Goal: Ask a question: Seek information or help from site administrators or community

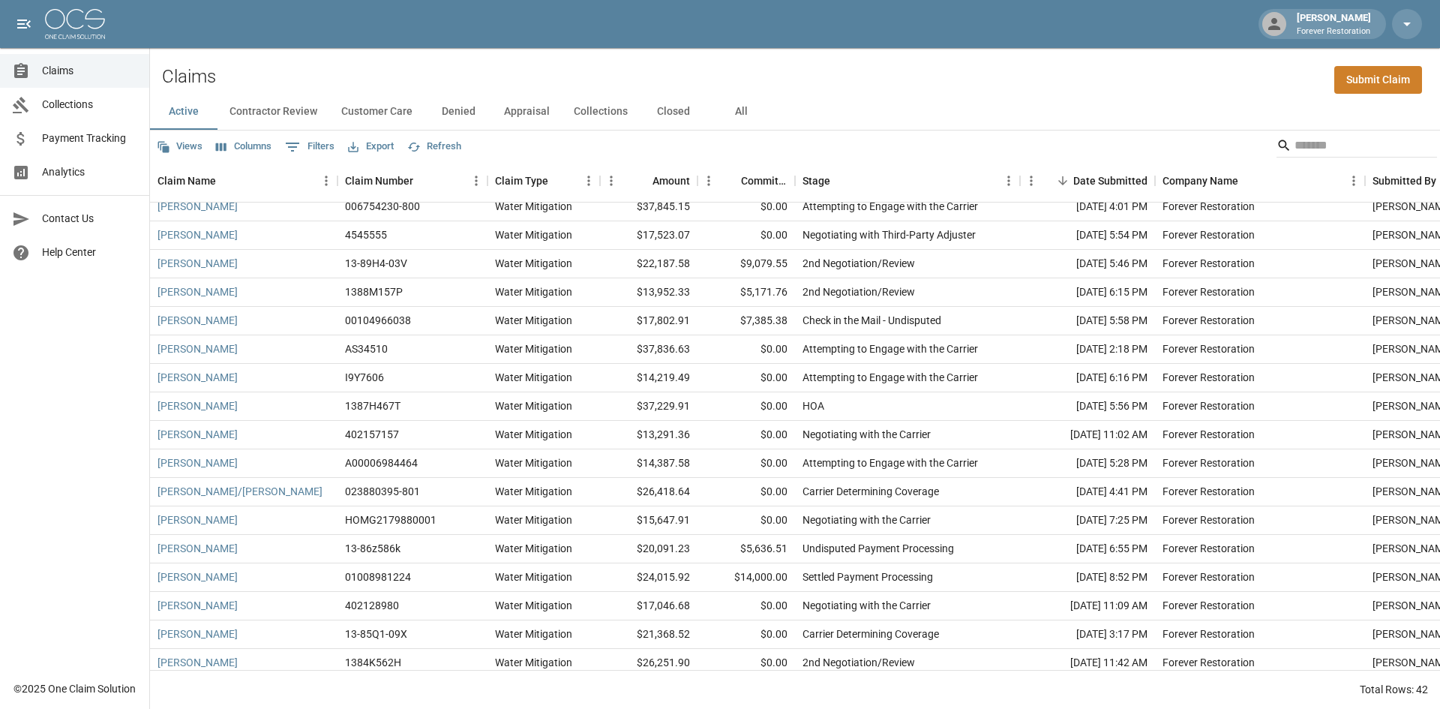
scroll to position [741, 0]
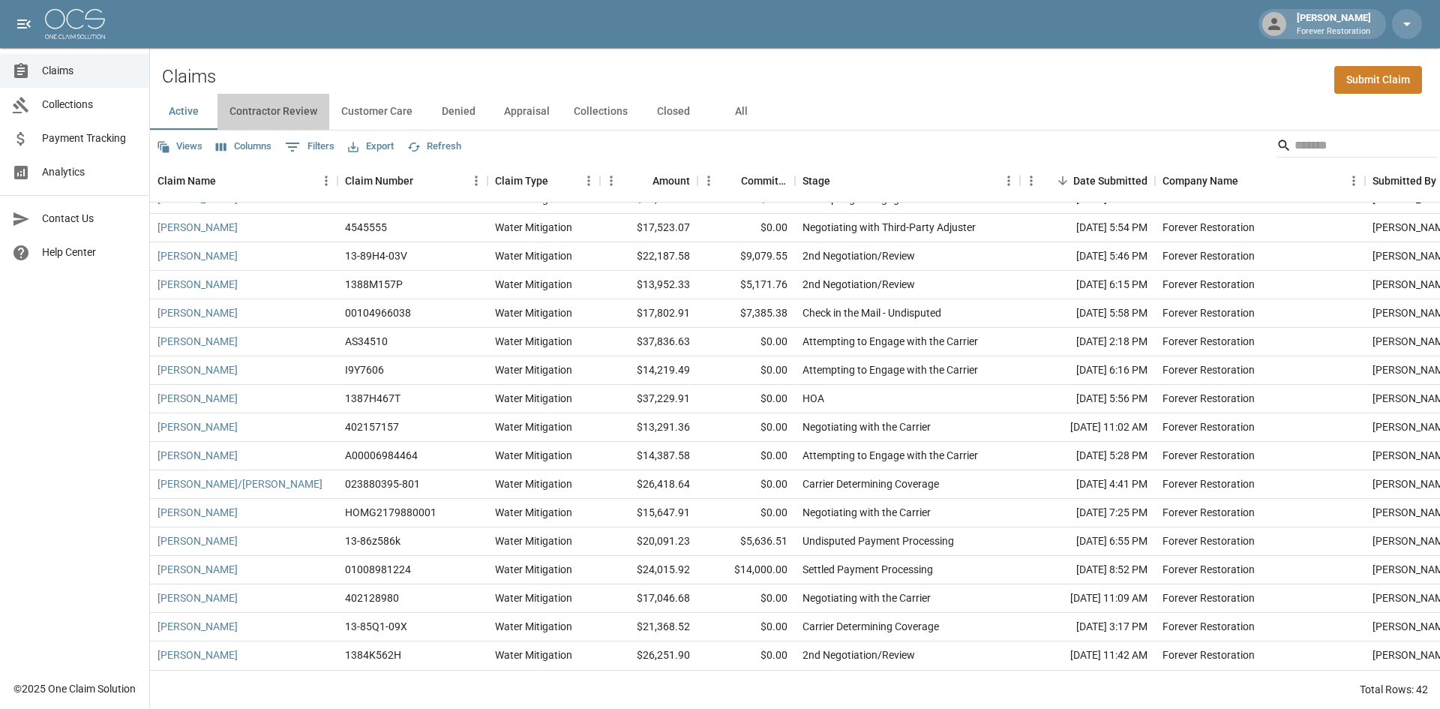
click at [268, 118] on button "Contractor Review" at bounding box center [274, 112] width 112 height 36
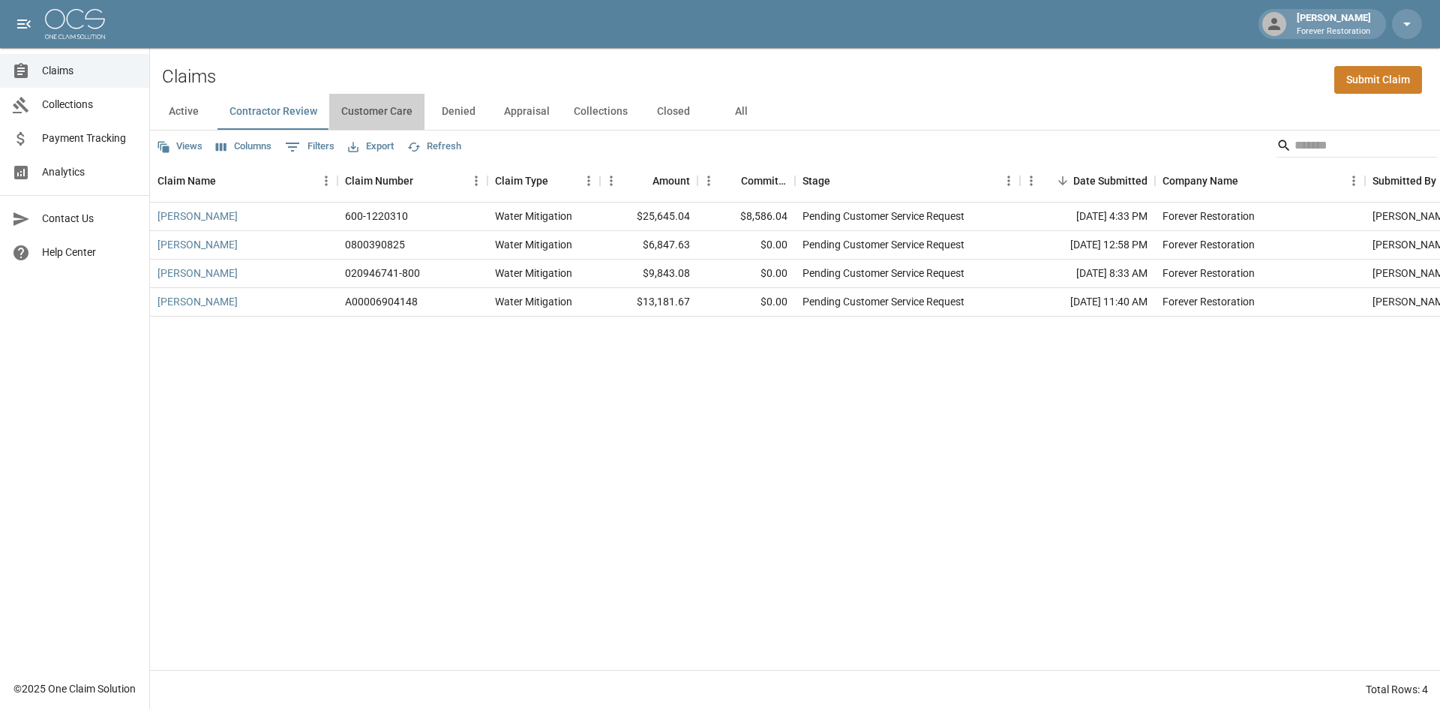
click at [400, 112] on button "Customer Care" at bounding box center [376, 112] width 95 height 36
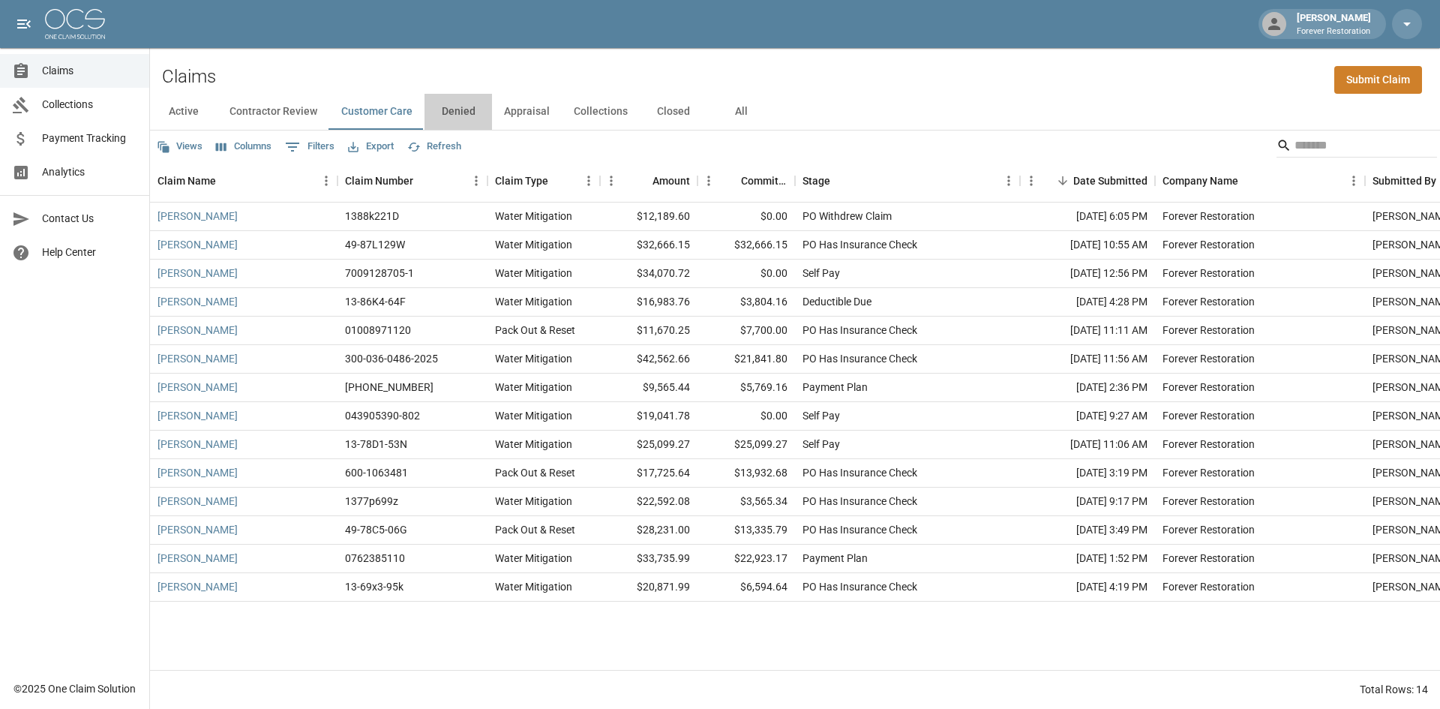
click at [465, 118] on button "Denied" at bounding box center [459, 112] width 68 height 36
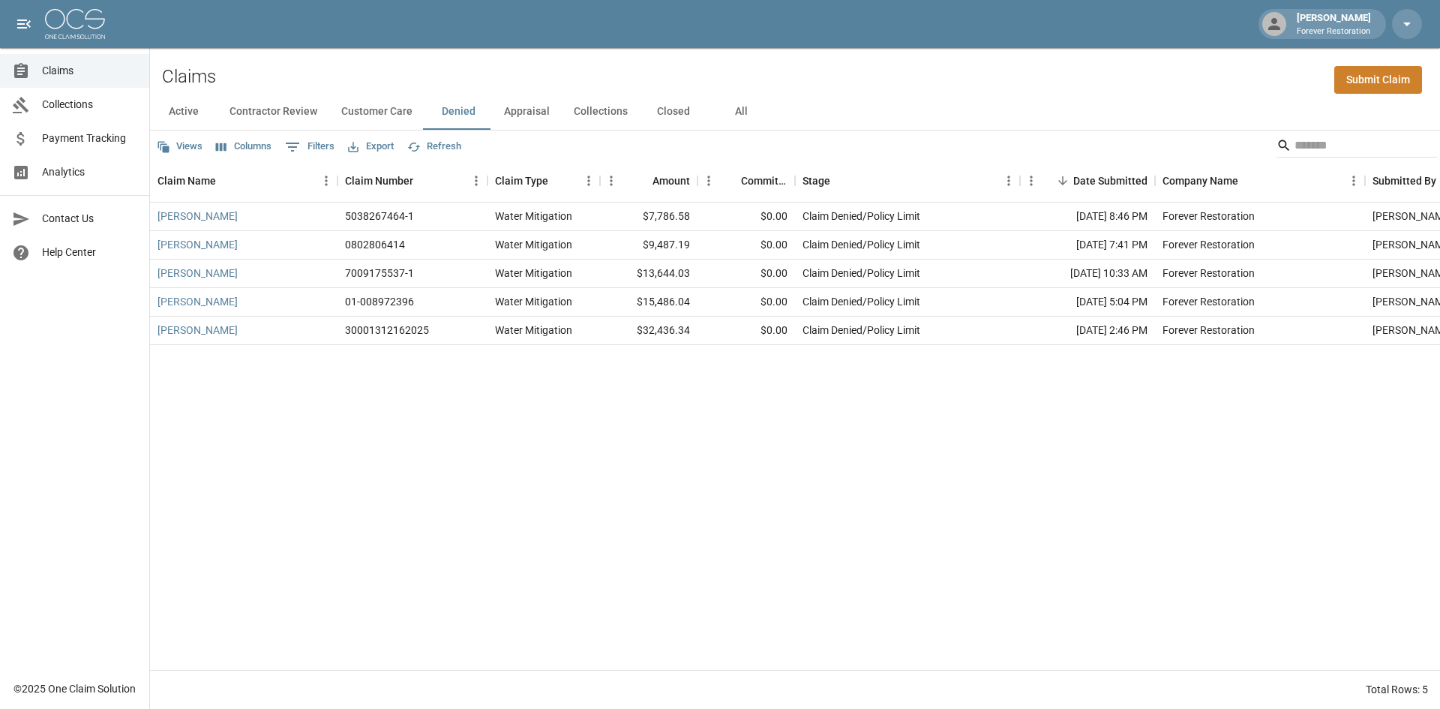
click at [536, 118] on button "Appraisal" at bounding box center [527, 112] width 70 height 36
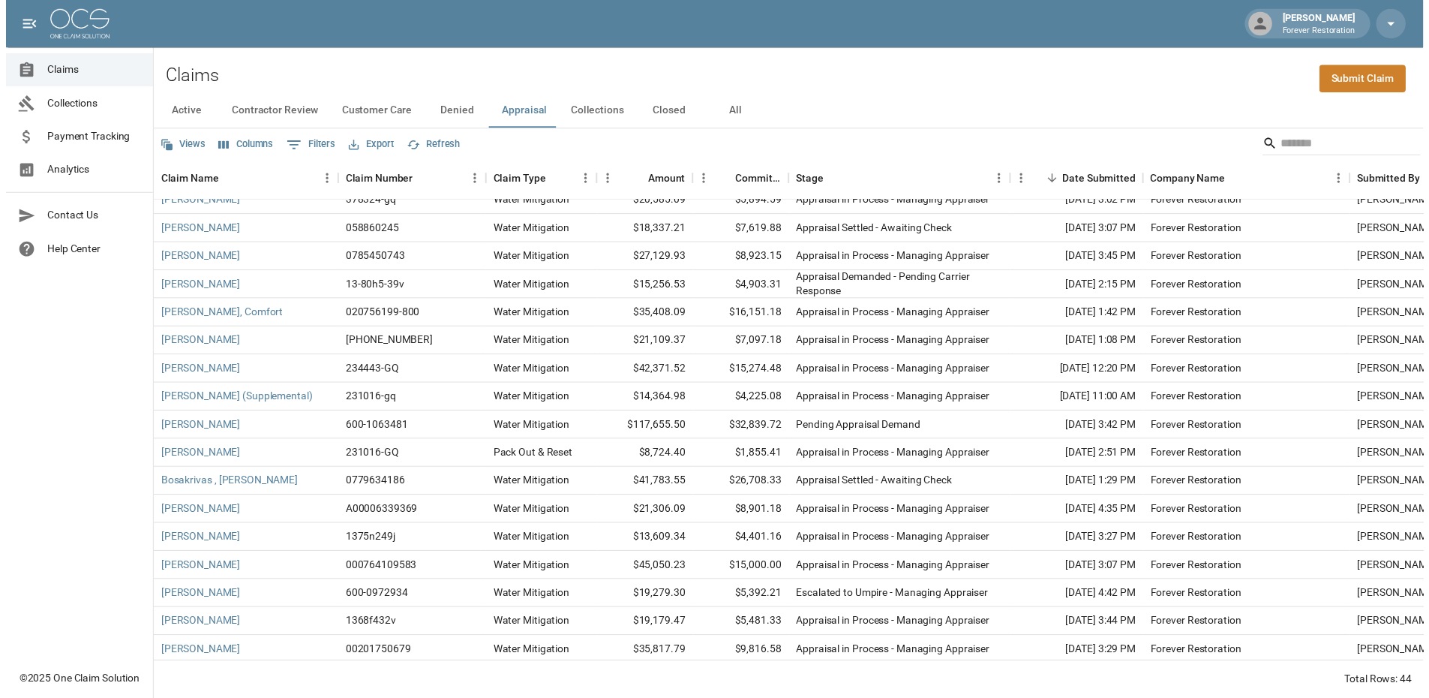
scroll to position [798, 0]
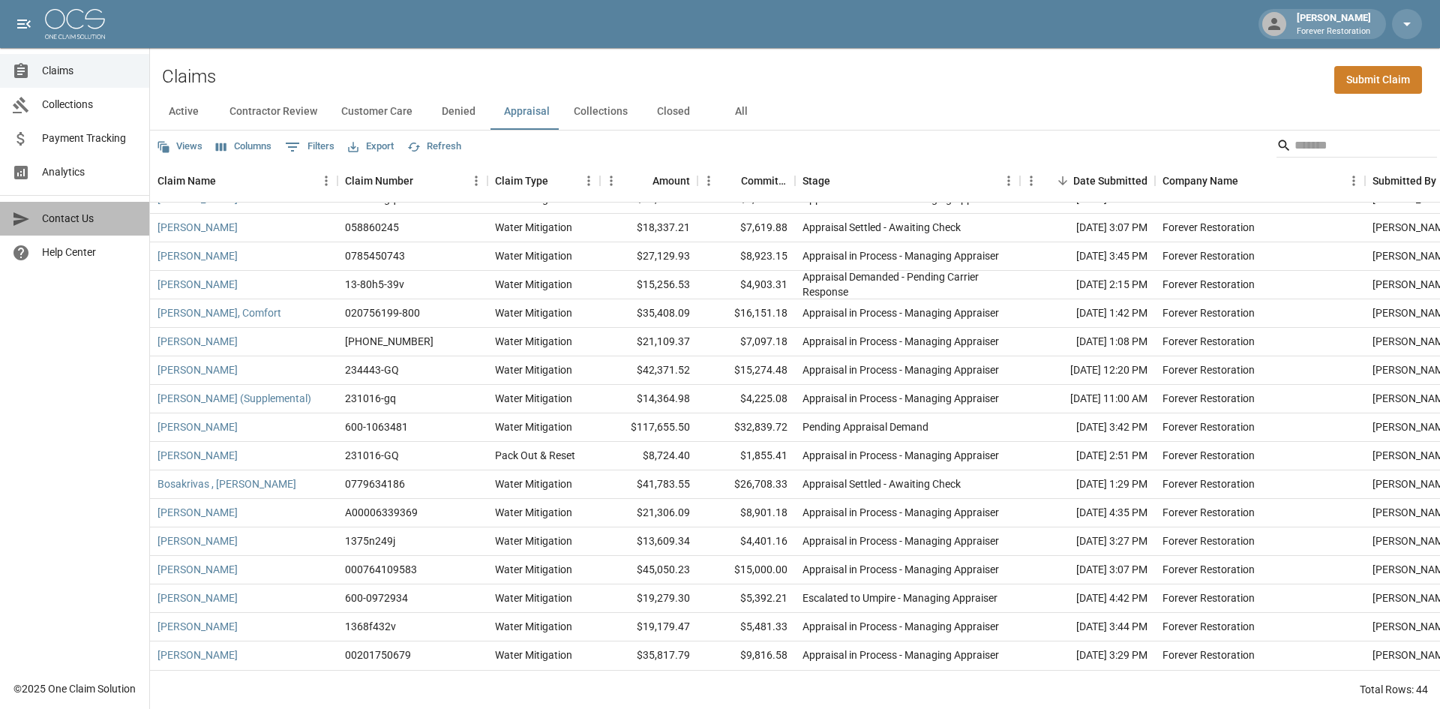
click at [66, 215] on span "Contact Us" at bounding box center [89, 219] width 95 height 16
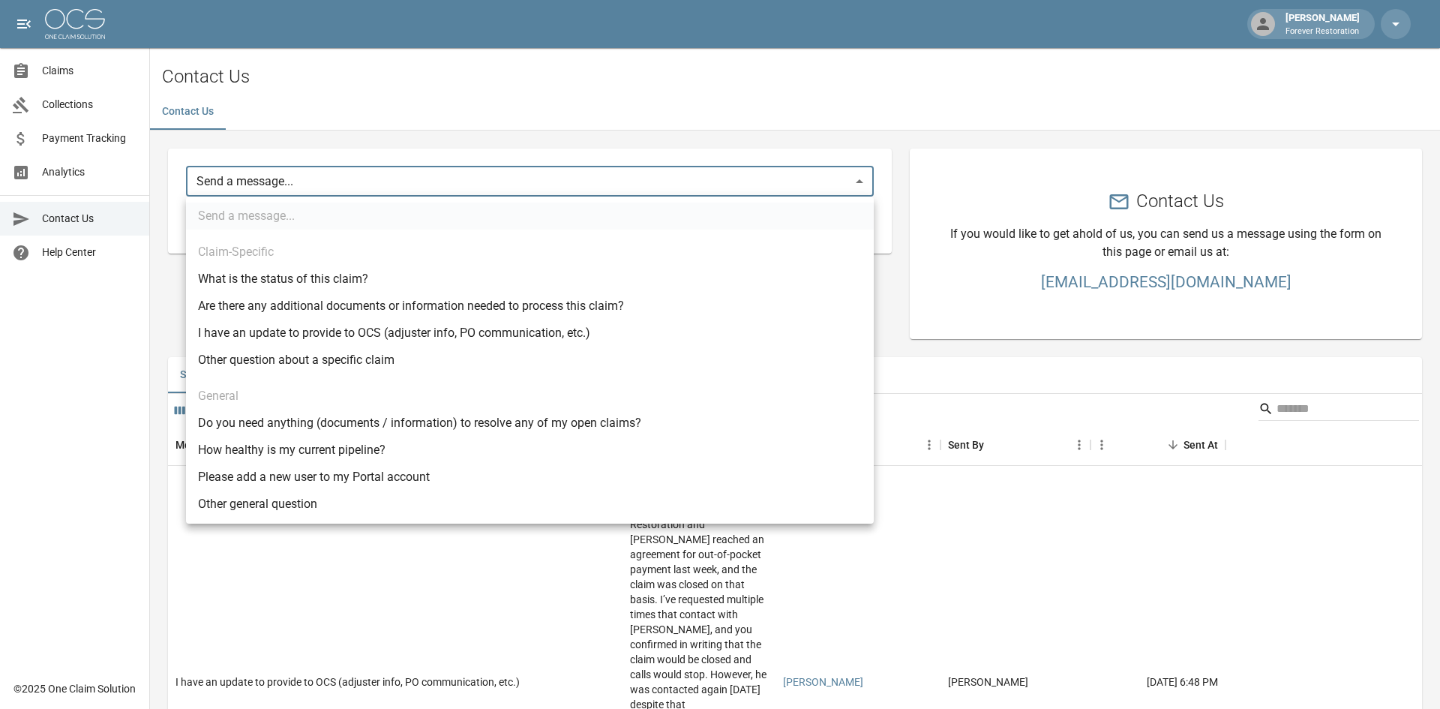
click at [416, 181] on body "[PERSON_NAME] Forever Restoration Claims Collections Payment Tracking Analytics…" at bounding box center [720, 458] width 1440 height 917
click at [898, 345] on div at bounding box center [720, 354] width 1440 height 709
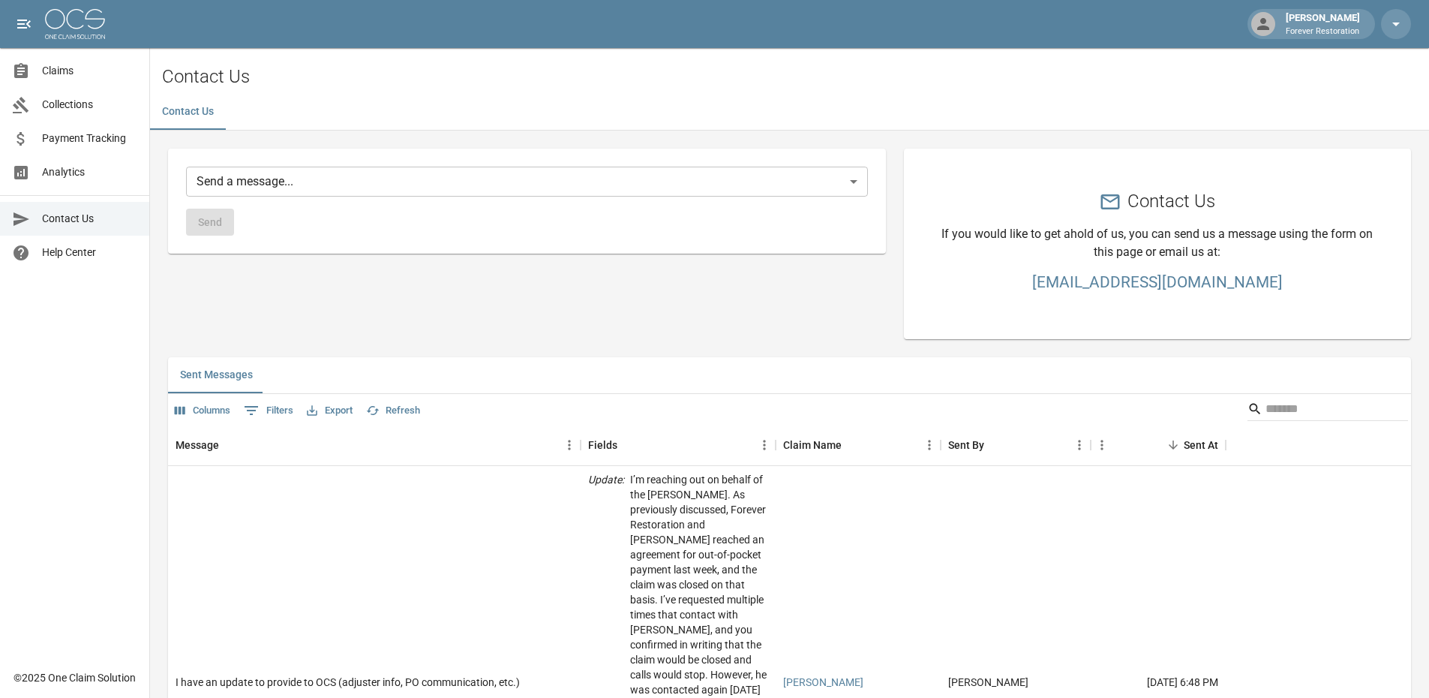
click at [1068, 285] on h3 "[EMAIL_ADDRESS][DOMAIN_NAME]" at bounding box center [1157, 282] width 435 height 18
click at [306, 179] on body "[PERSON_NAME] Forever Restoration Claims Collections Payment Tracking Analytics…" at bounding box center [714, 458] width 1429 height 917
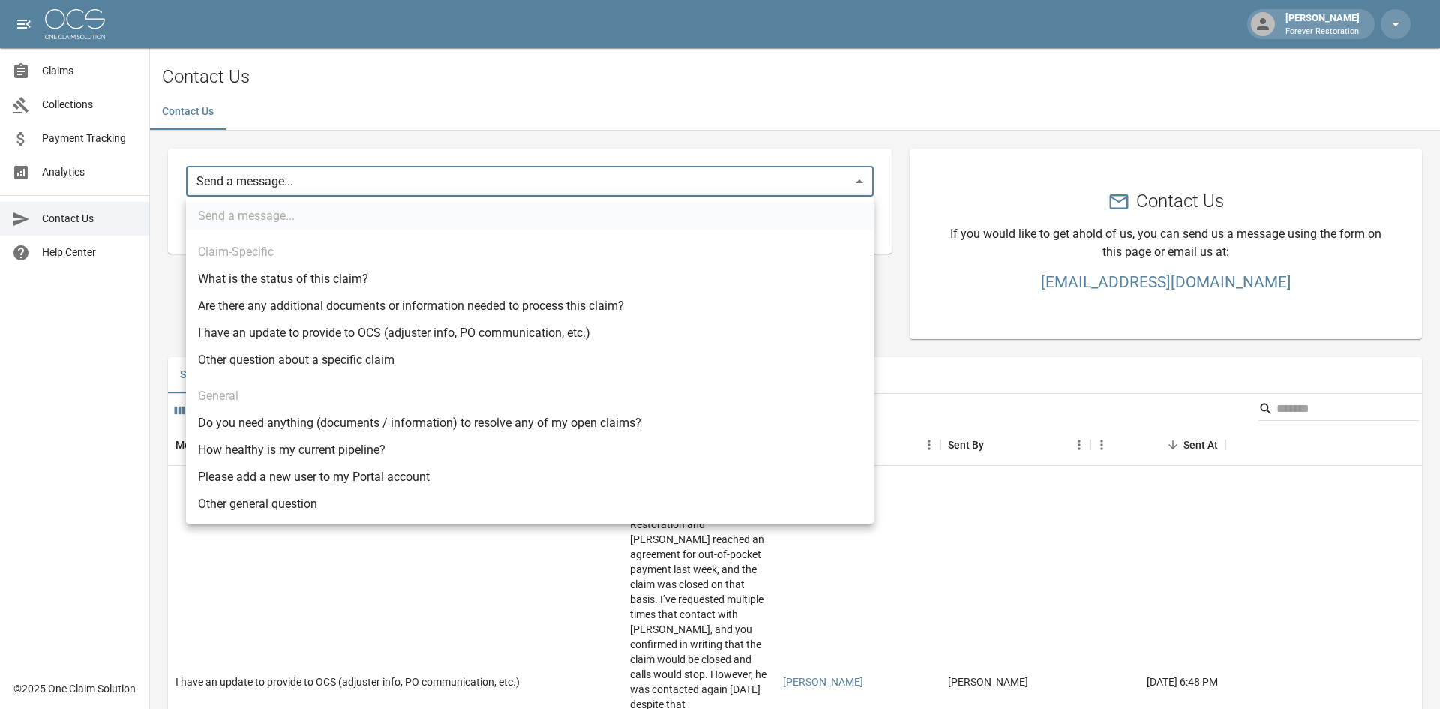
click at [246, 500] on li "Other general question" at bounding box center [530, 504] width 688 height 27
type input "*****"
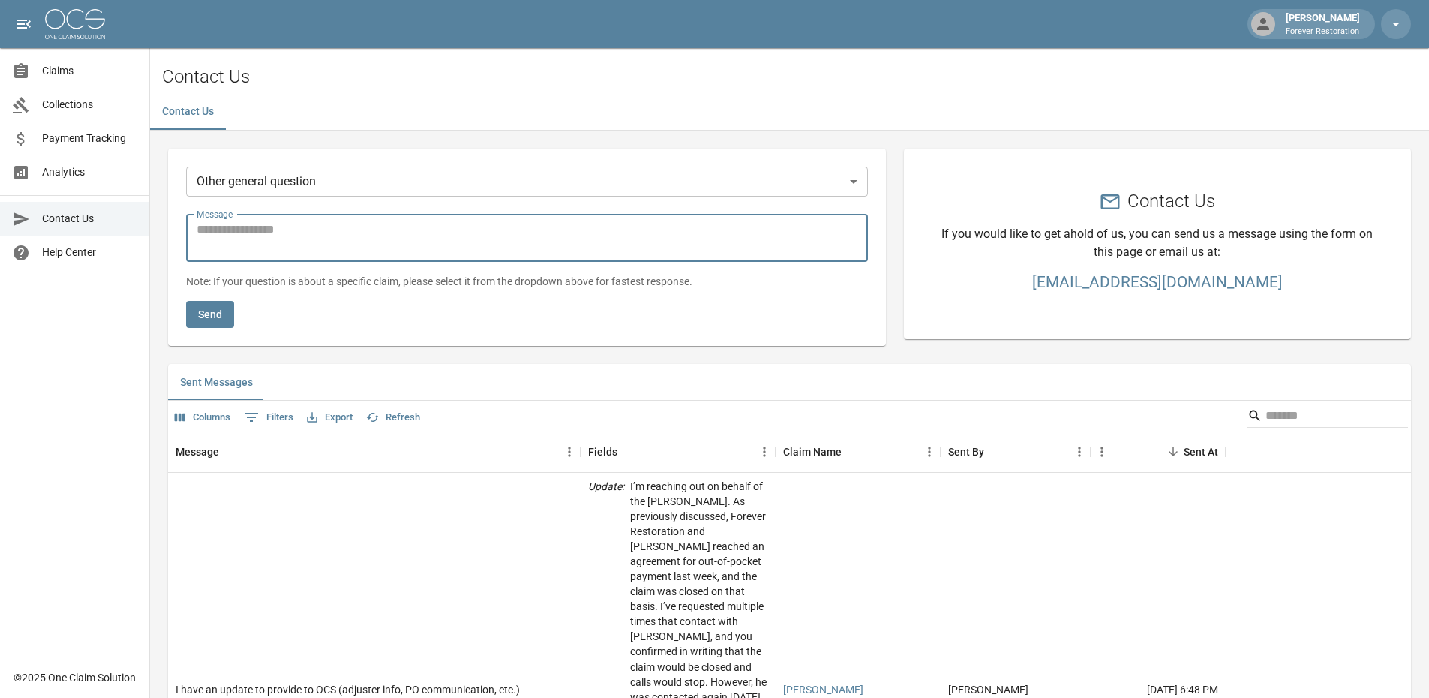
click at [257, 241] on textarea "Message" at bounding box center [527, 238] width 661 height 35
type textarea "*"
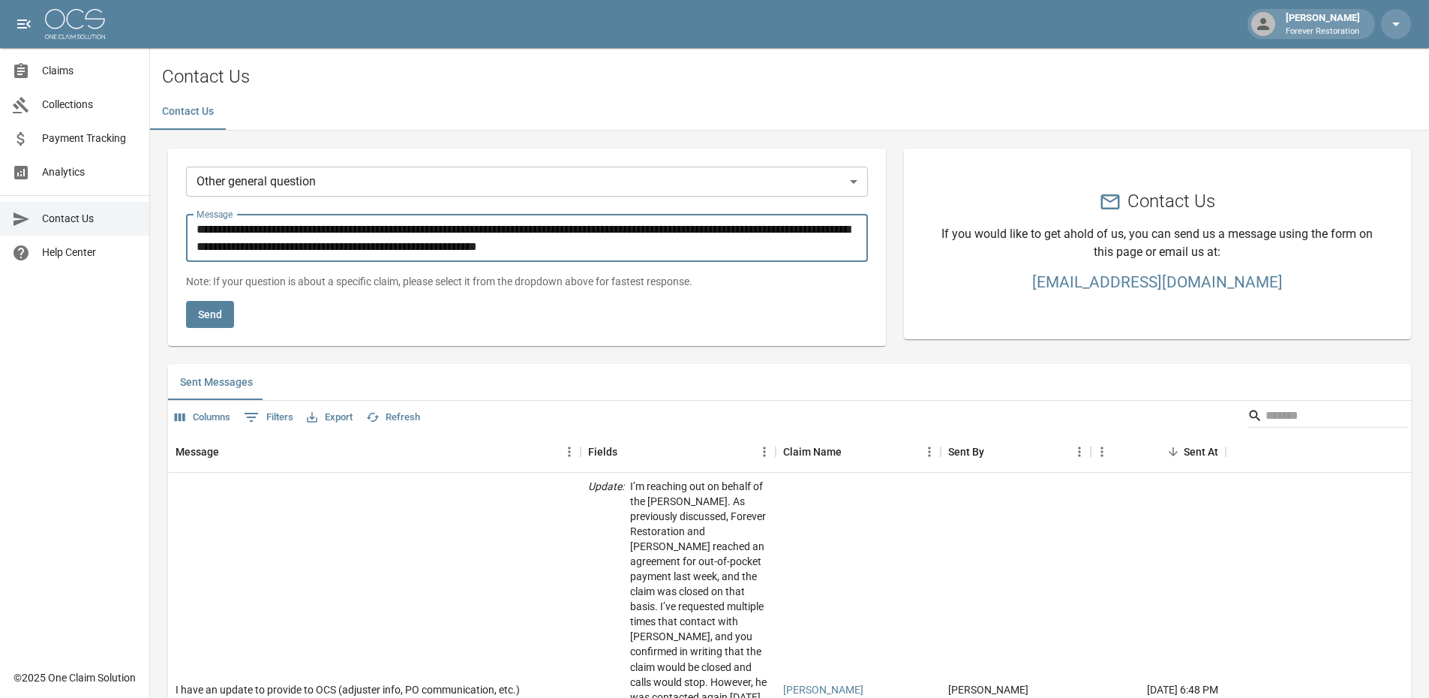
type textarea "**********"
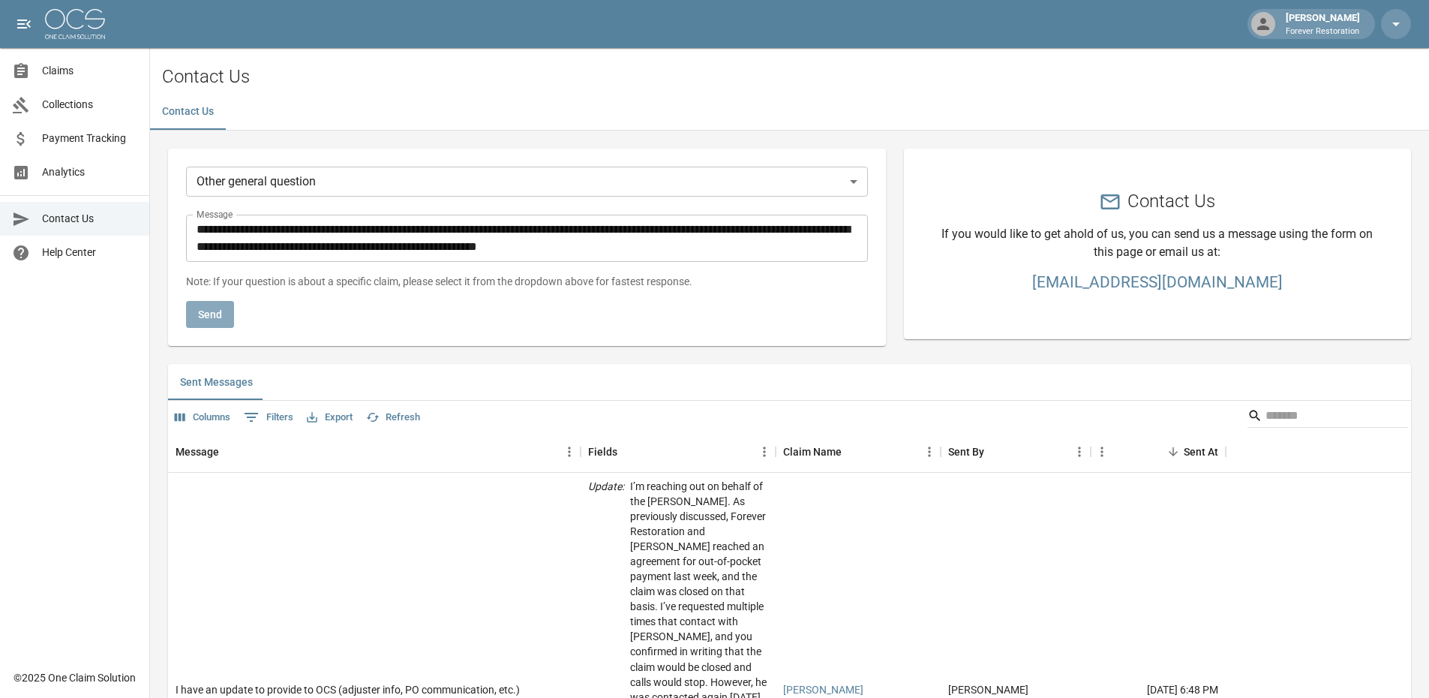
click at [209, 318] on button "Send" at bounding box center [210, 315] width 48 height 28
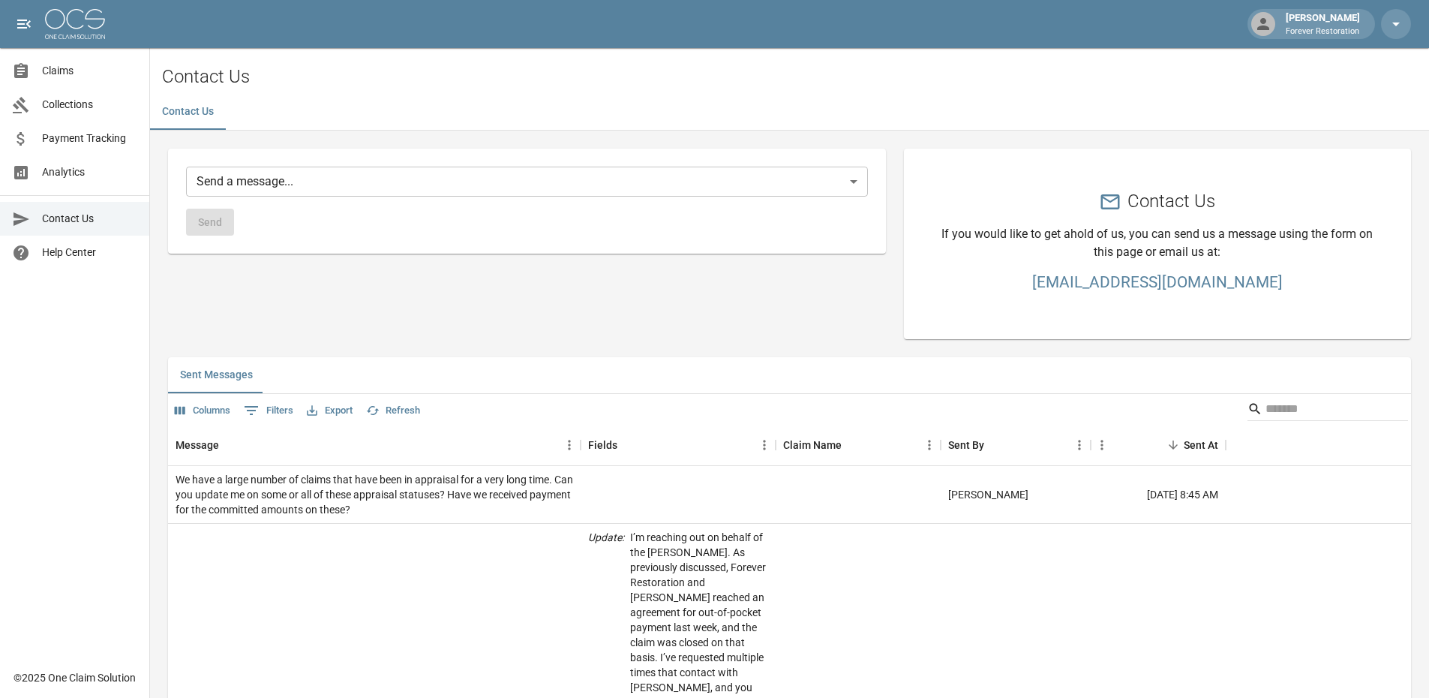
click at [53, 71] on span "Claims" at bounding box center [89, 71] width 95 height 16
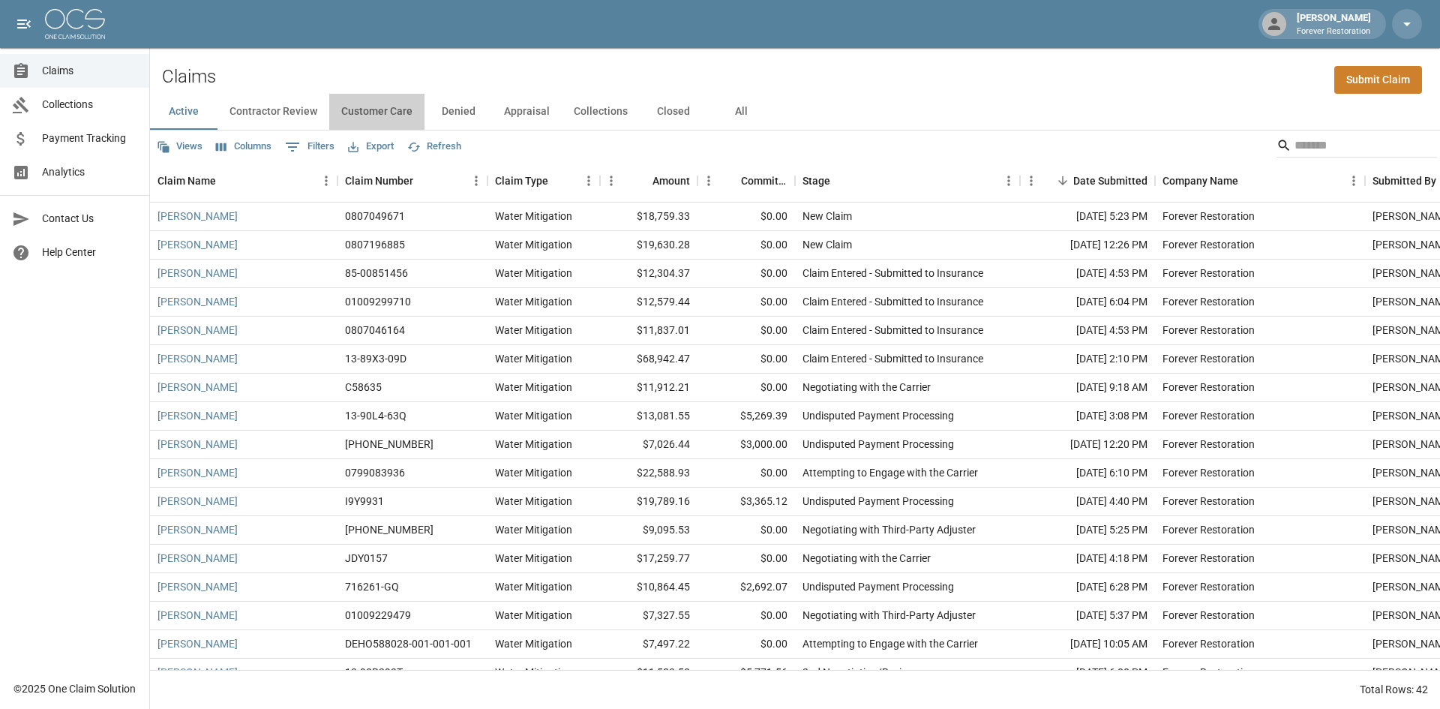
click at [366, 116] on button "Customer Care" at bounding box center [376, 112] width 95 height 36
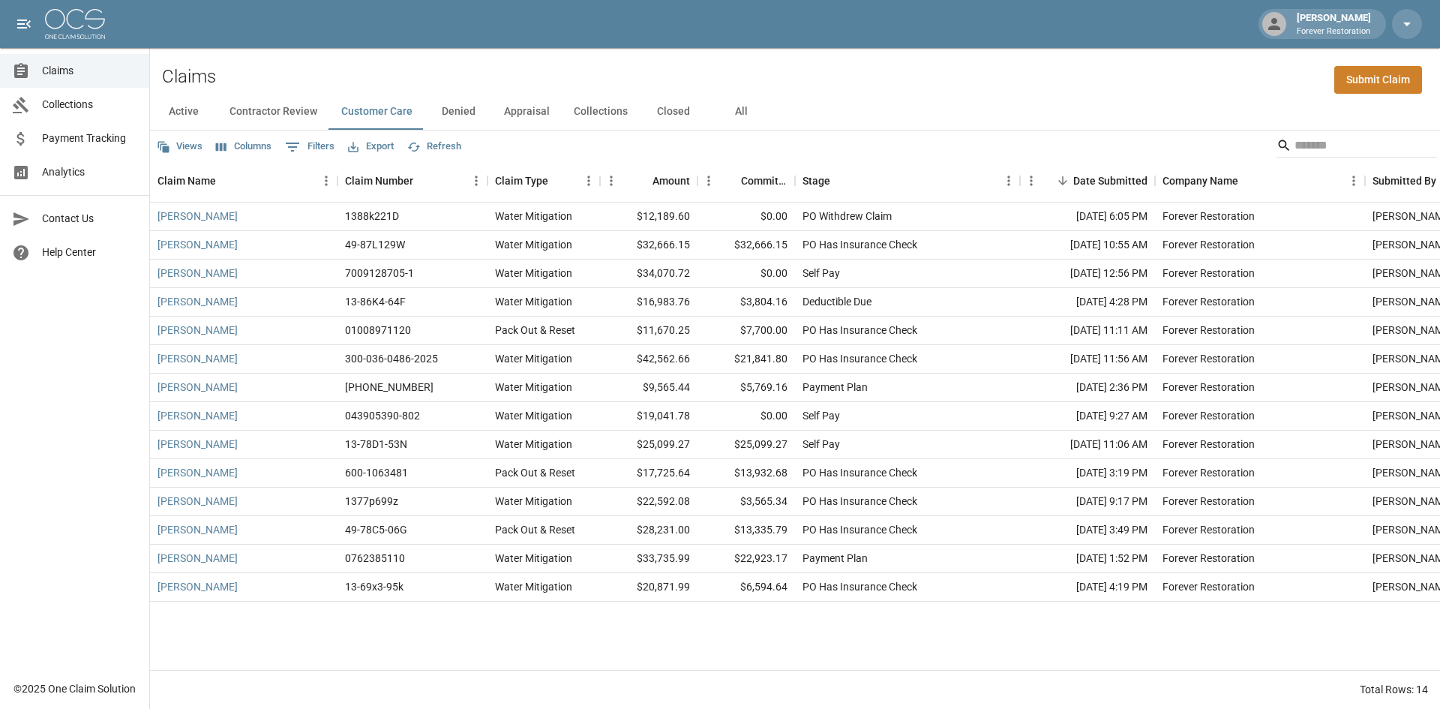
click at [295, 116] on button "Contractor Review" at bounding box center [274, 112] width 112 height 36
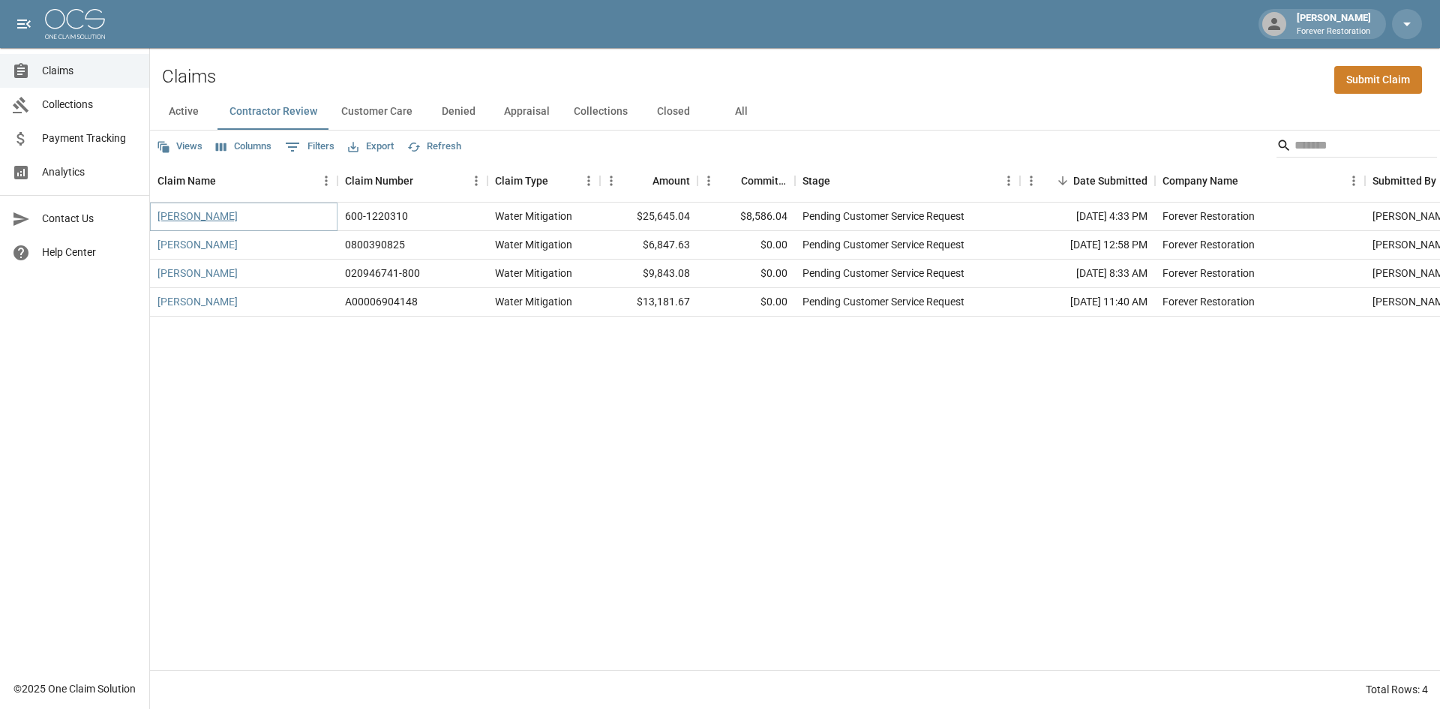
click at [167, 215] on link "[PERSON_NAME]" at bounding box center [198, 216] width 80 height 15
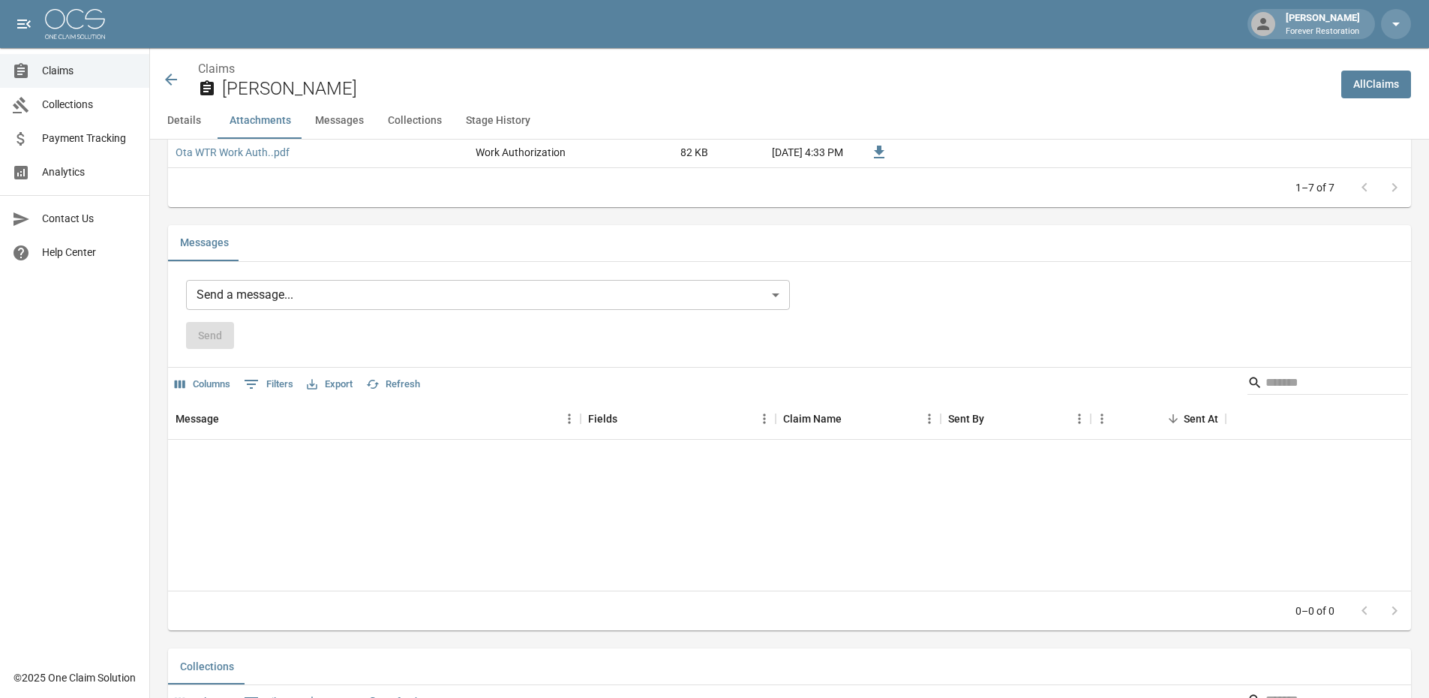
scroll to position [1200, 0]
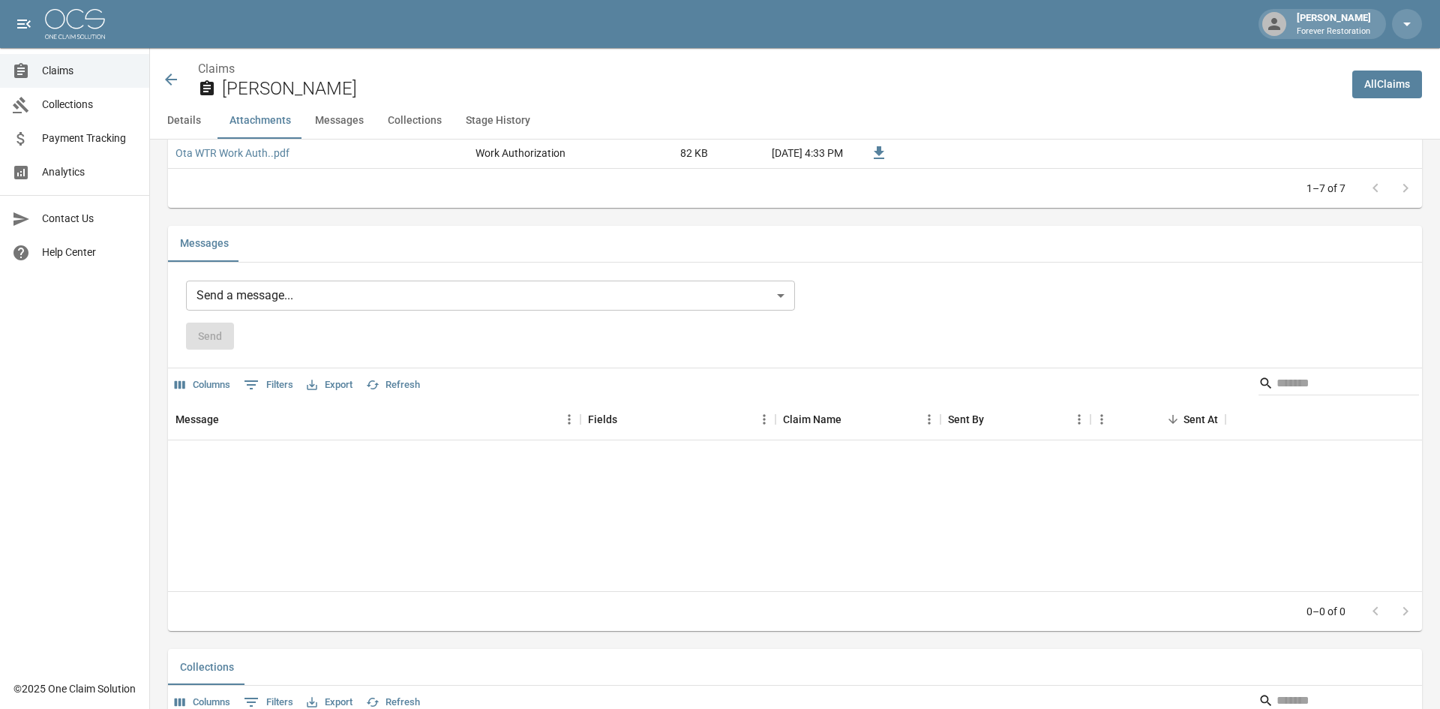
click at [361, 300] on body "[PERSON_NAME] Forever Restoration Claims Collections Payment Tracking Analytics…" at bounding box center [720, 67] width 1440 height 2535
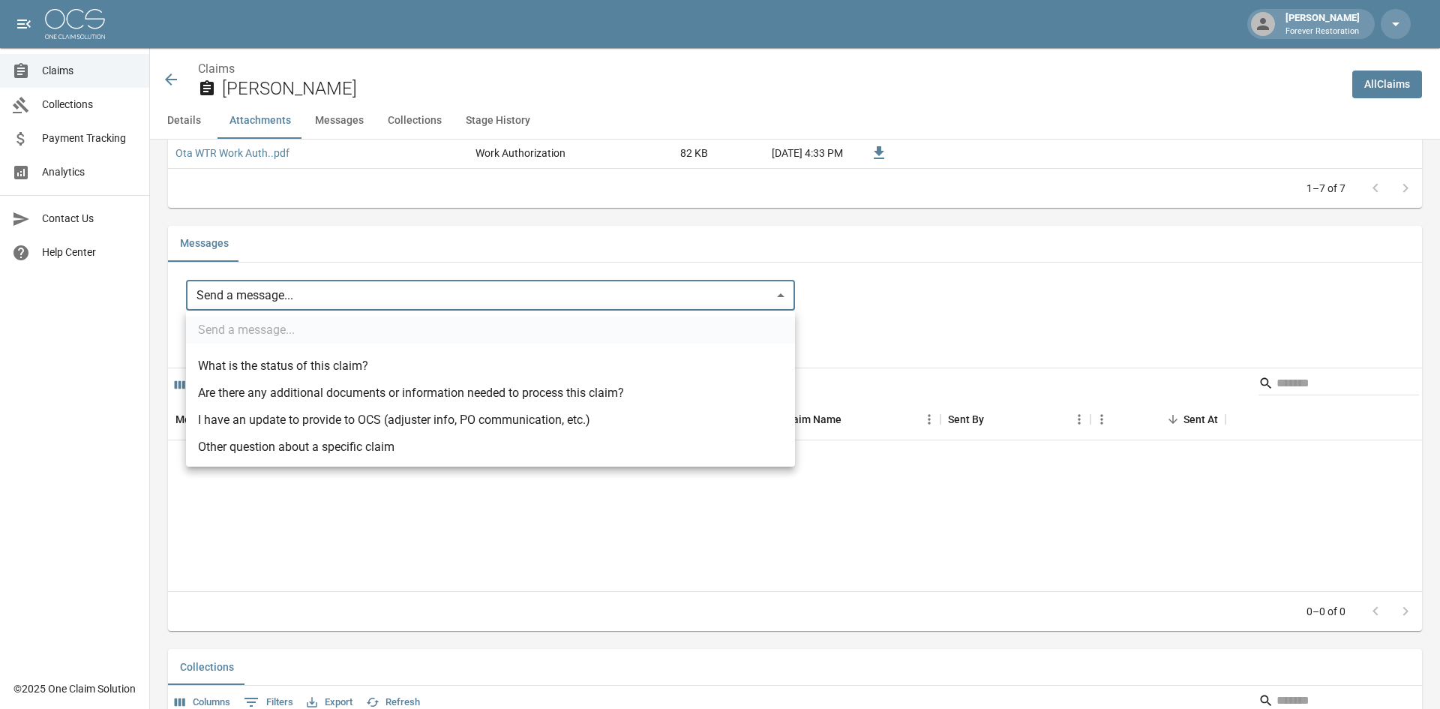
click at [323, 367] on li "What is the status of this claim?" at bounding box center [490, 366] width 609 height 27
click at [293, 293] on body "[PERSON_NAME] Forever Restoration Claims Collections Payment Tracking Analytics…" at bounding box center [720, 67] width 1440 height 2535
click at [327, 452] on li "Other question about a specific claim" at bounding box center [490, 447] width 609 height 27
type input "**********"
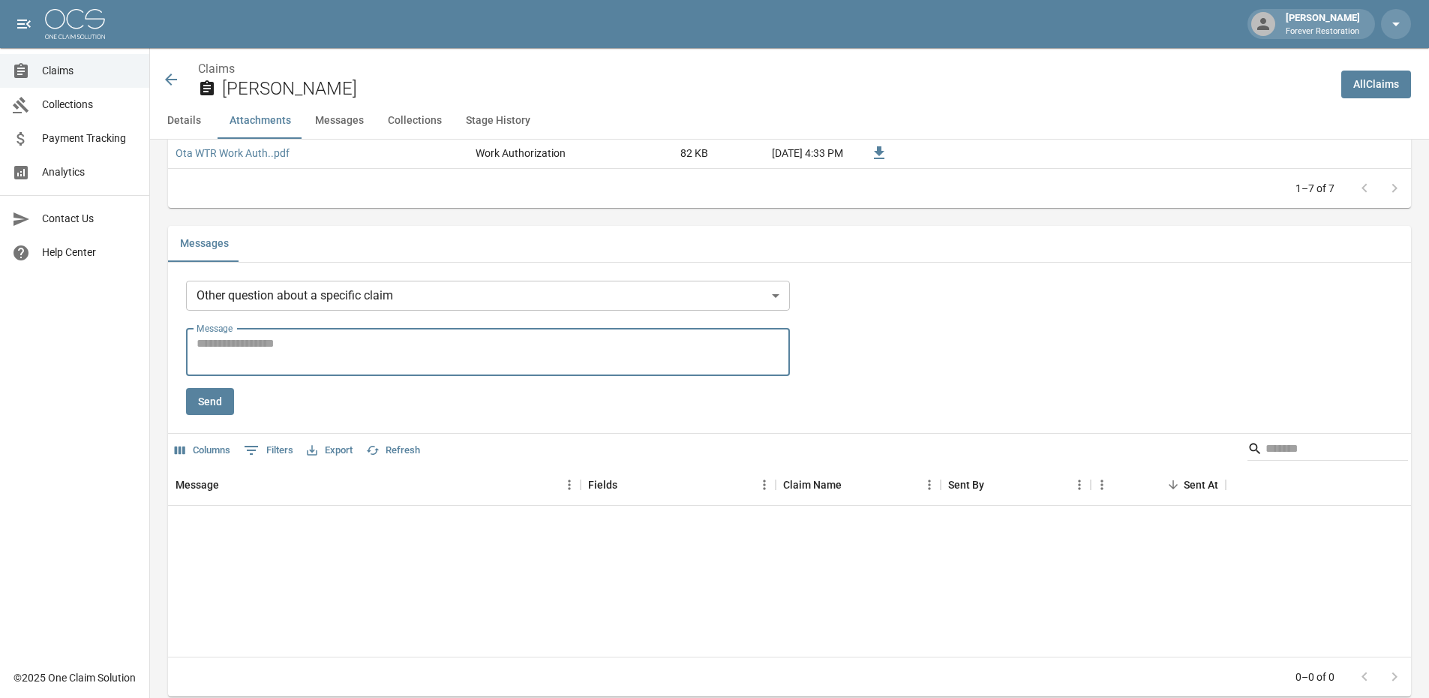
click at [249, 350] on textarea "Message" at bounding box center [488, 352] width 583 height 35
type textarea "**********"
click at [192, 409] on button "Send" at bounding box center [210, 402] width 48 height 28
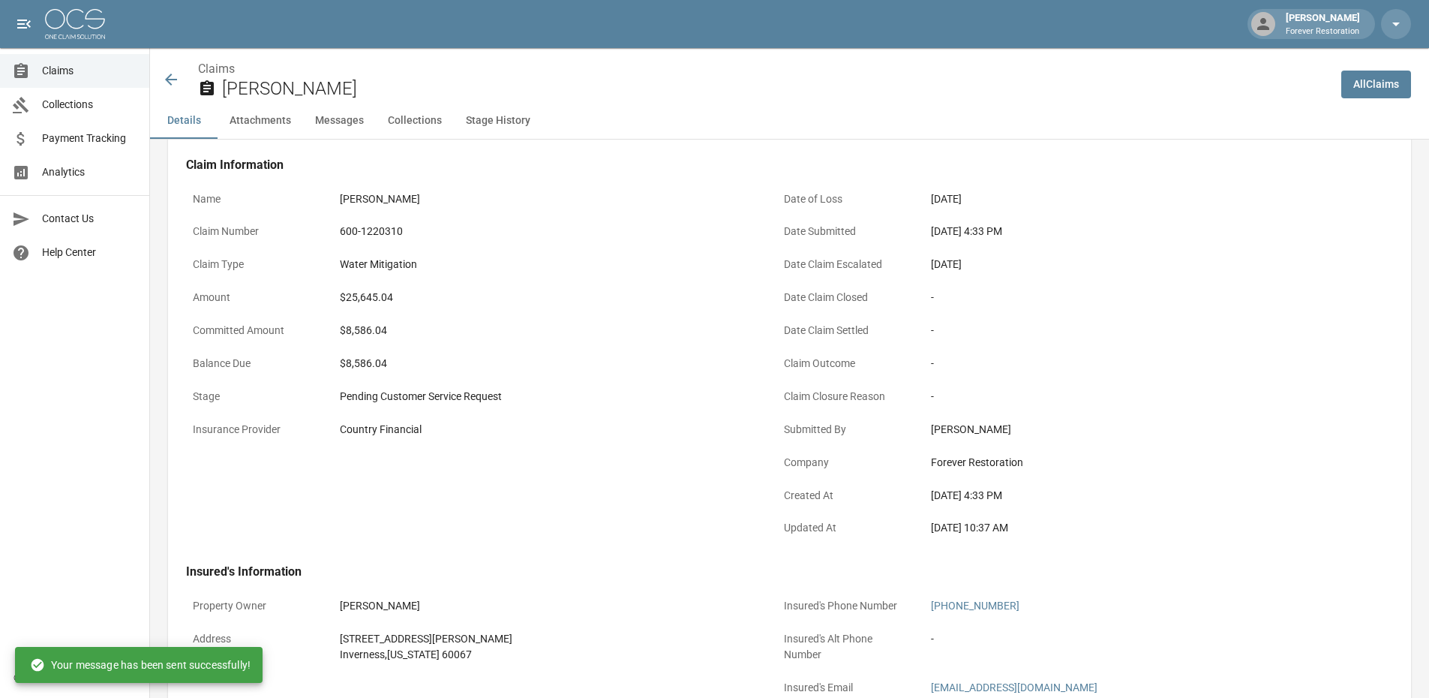
scroll to position [150, 0]
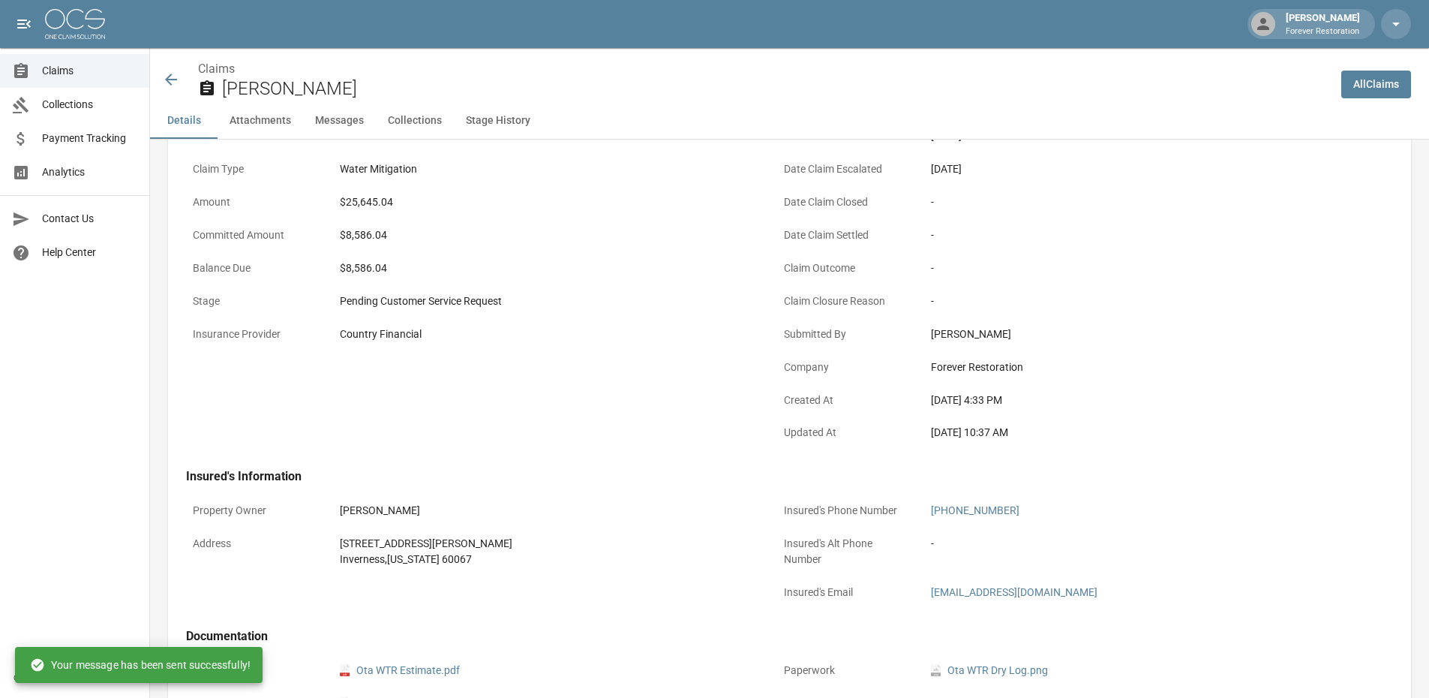
click at [54, 70] on span "Claims" at bounding box center [89, 71] width 95 height 16
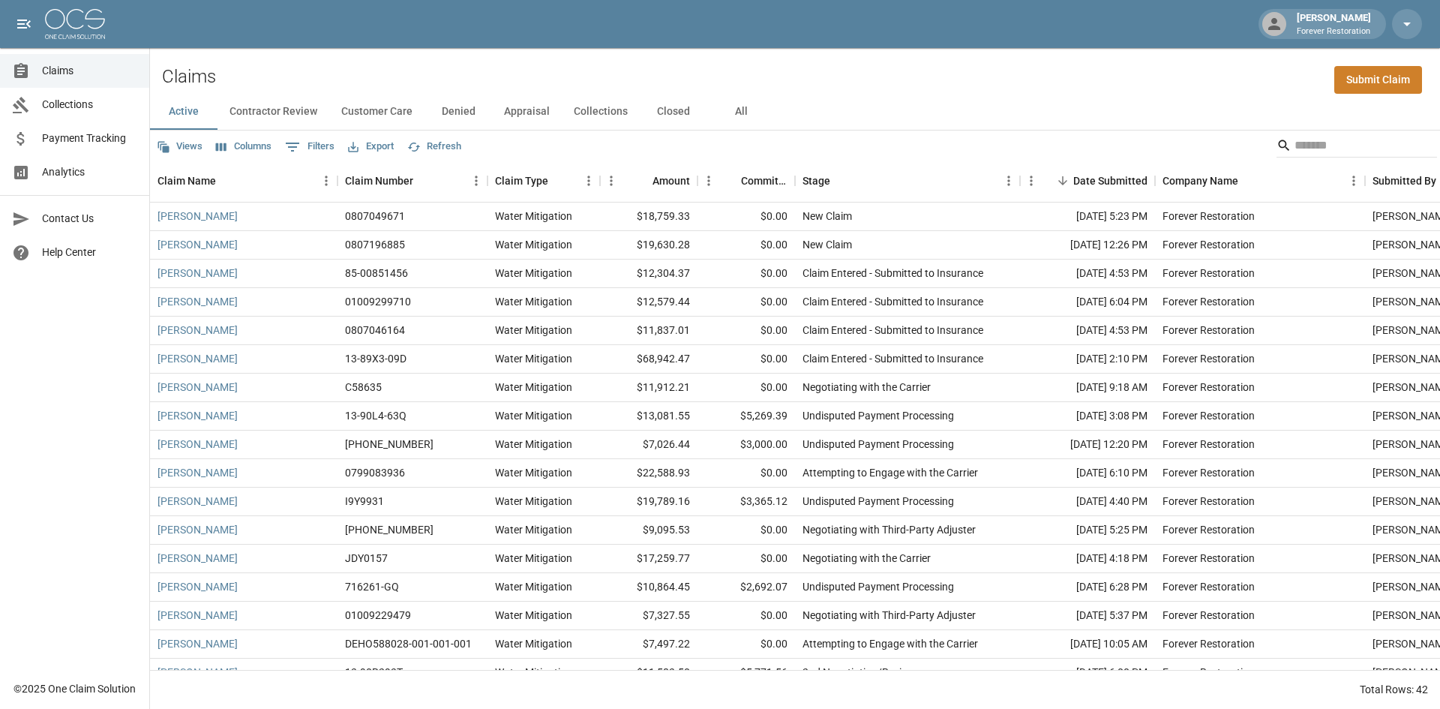
click at [386, 110] on button "Customer Care" at bounding box center [376, 112] width 95 height 36
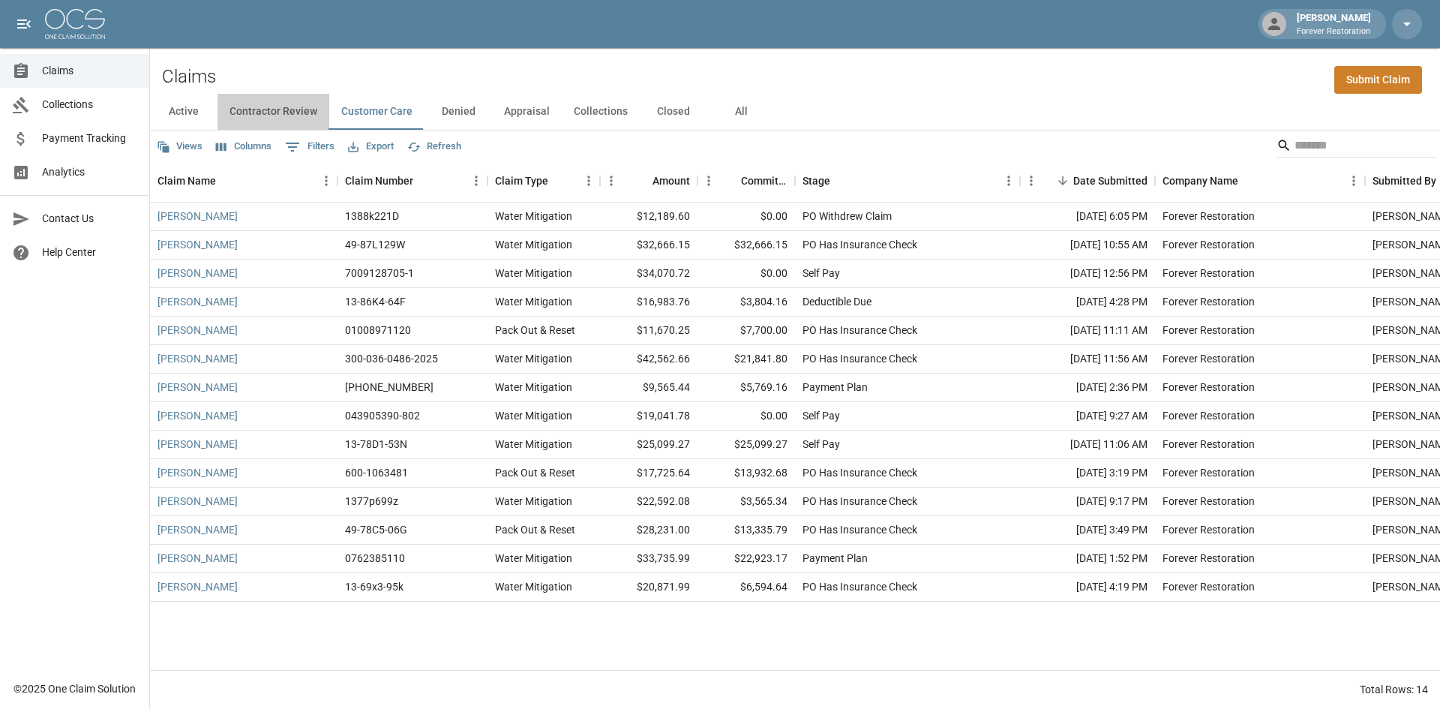
click at [257, 113] on button "Contractor Review" at bounding box center [274, 112] width 112 height 36
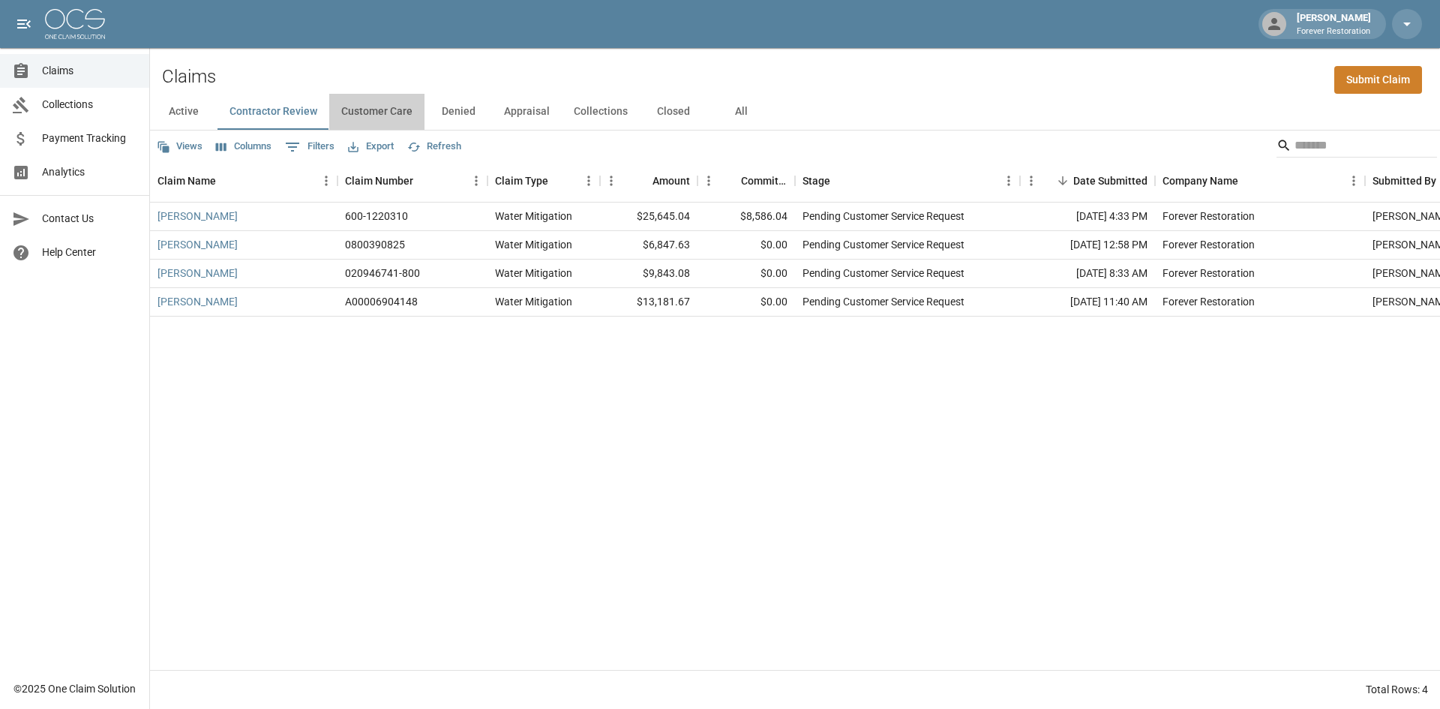
click at [352, 119] on button "Customer Care" at bounding box center [376, 112] width 95 height 36
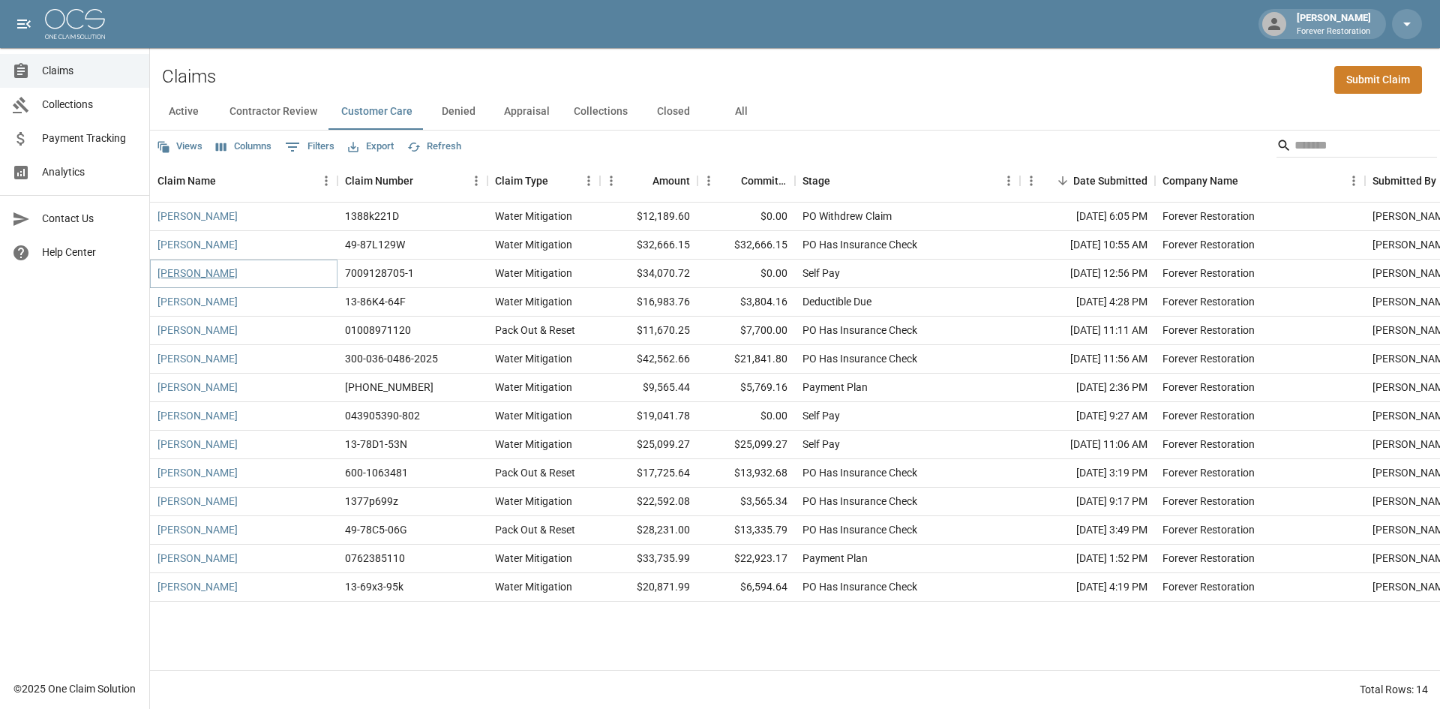
click at [204, 276] on link "[PERSON_NAME]" at bounding box center [198, 273] width 80 height 15
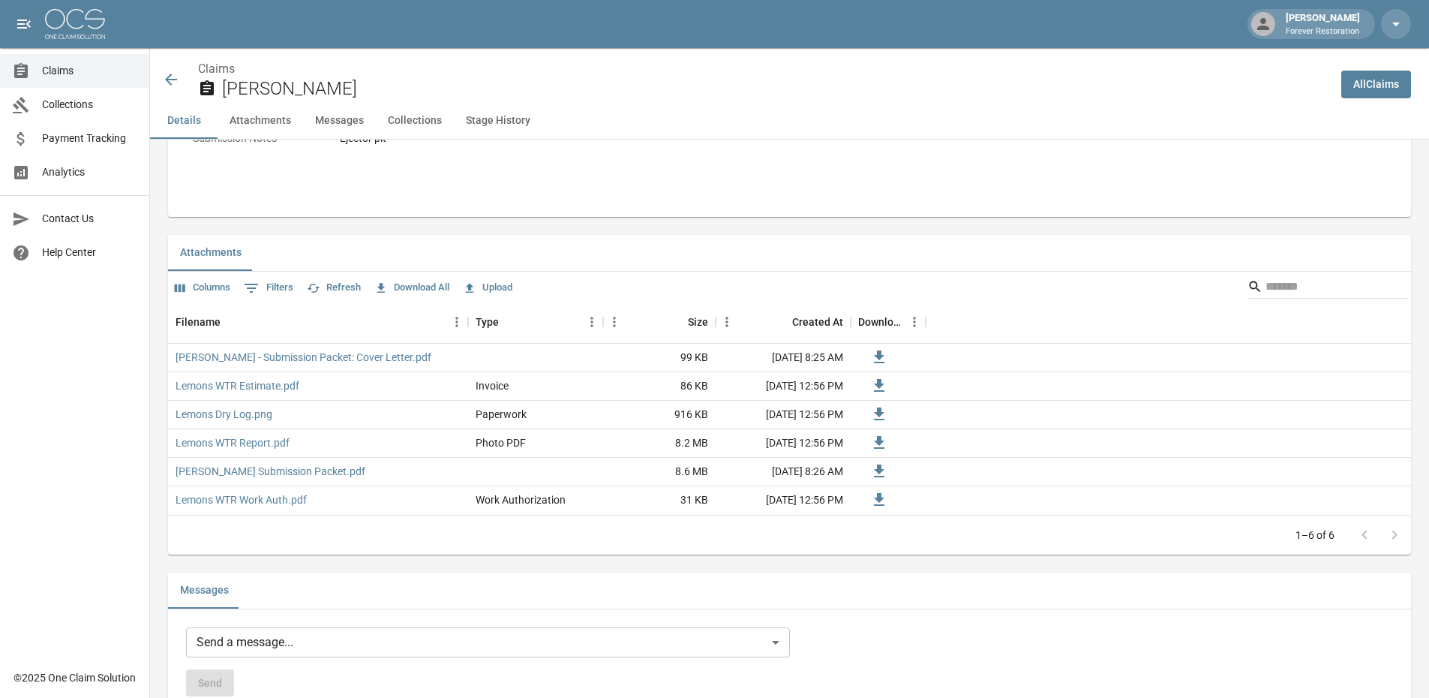
scroll to position [1125, 0]
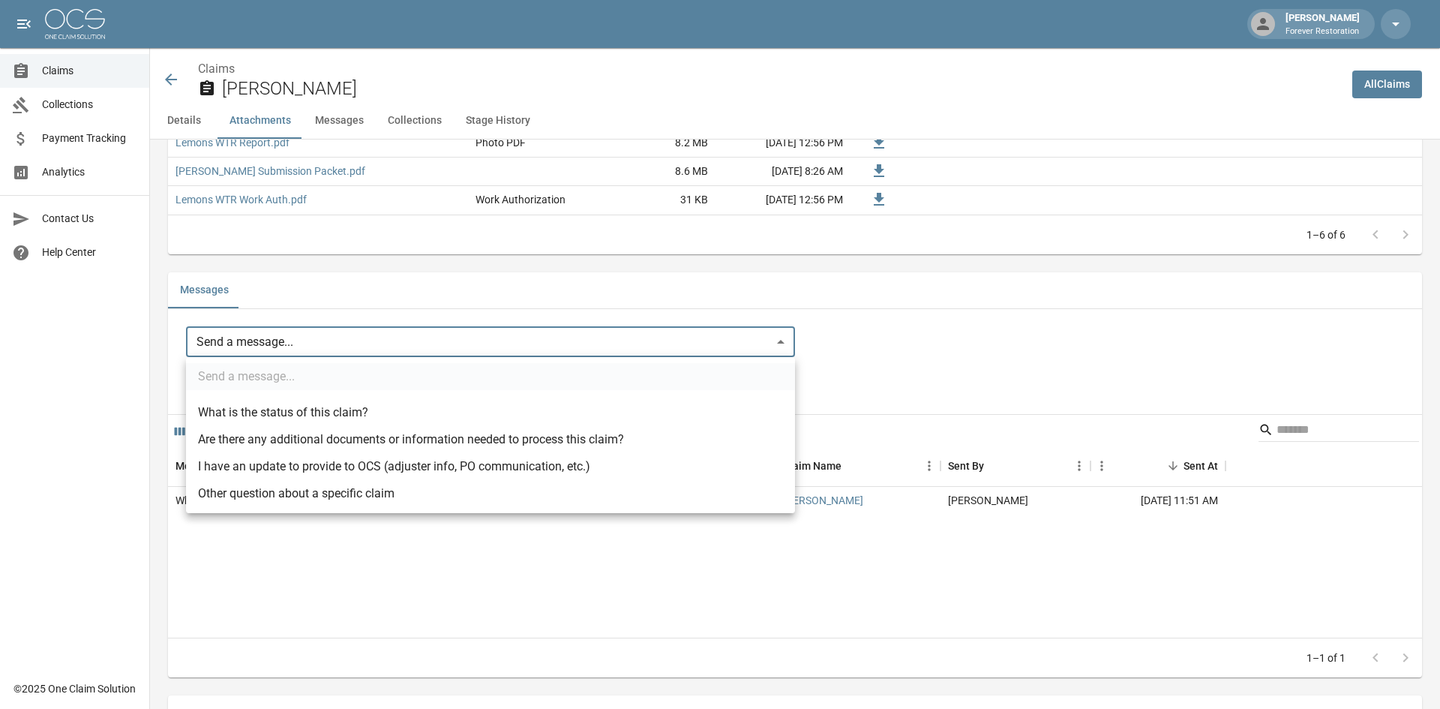
click at [241, 348] on body "[PERSON_NAME] Forever Restoration Claims Collections Payment Tracking Analytics…" at bounding box center [720, 128] width 1440 height 2506
click at [254, 502] on li "Other question about a specific claim" at bounding box center [490, 493] width 609 height 27
type input "**********"
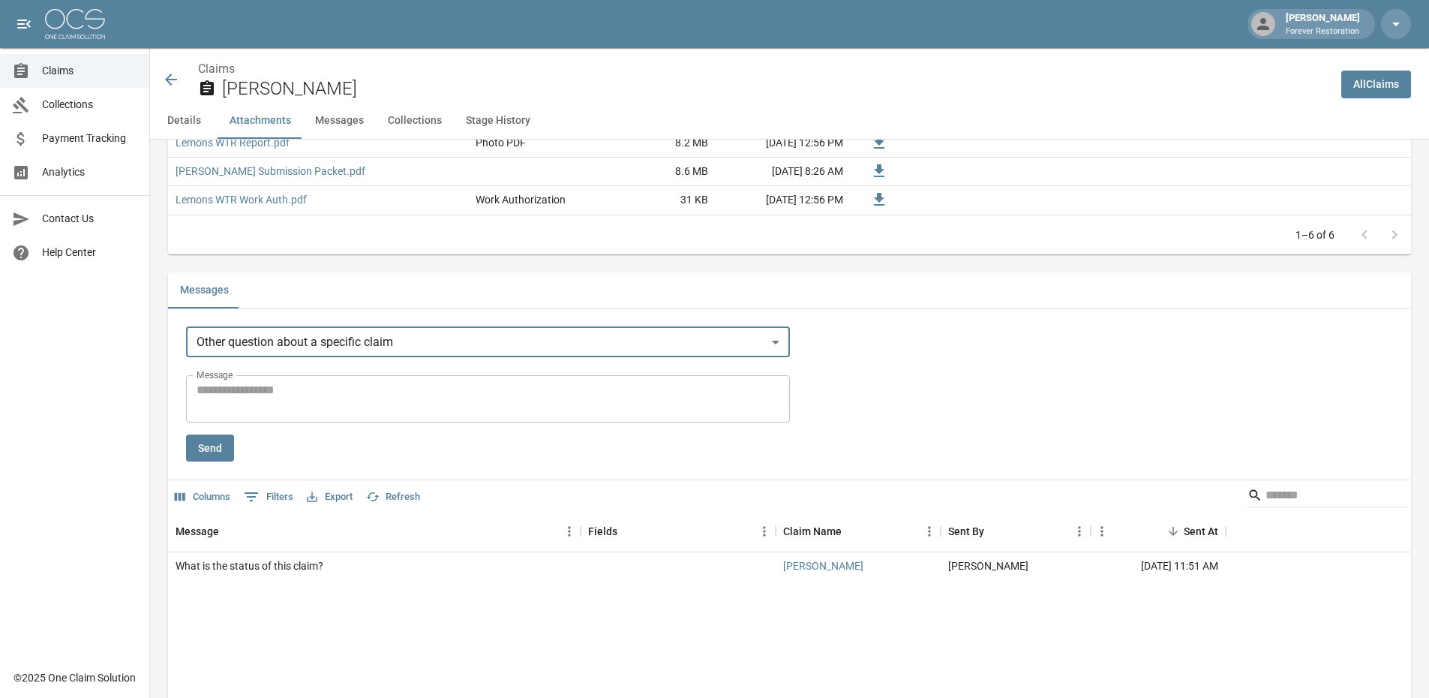
click at [263, 400] on textarea "Message" at bounding box center [488, 398] width 583 height 35
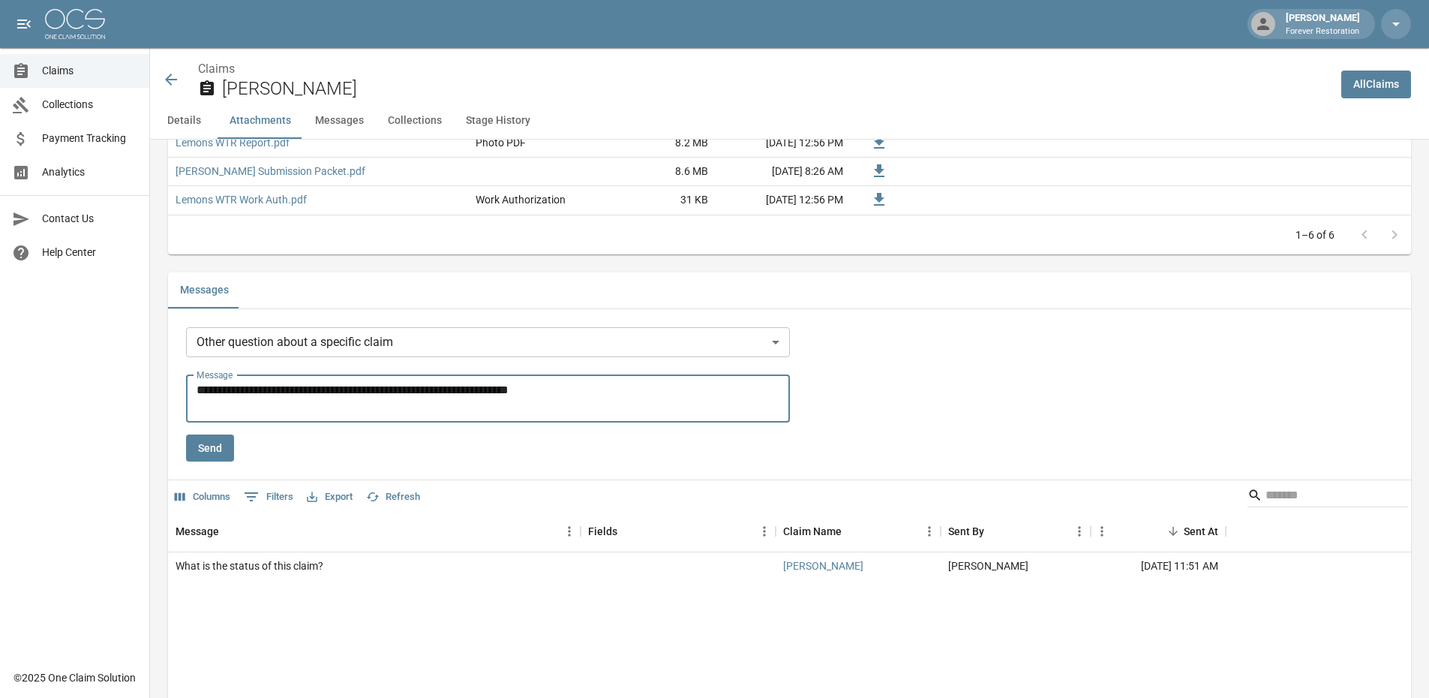
type textarea "**********"
click at [220, 448] on button "Send" at bounding box center [210, 448] width 48 height 28
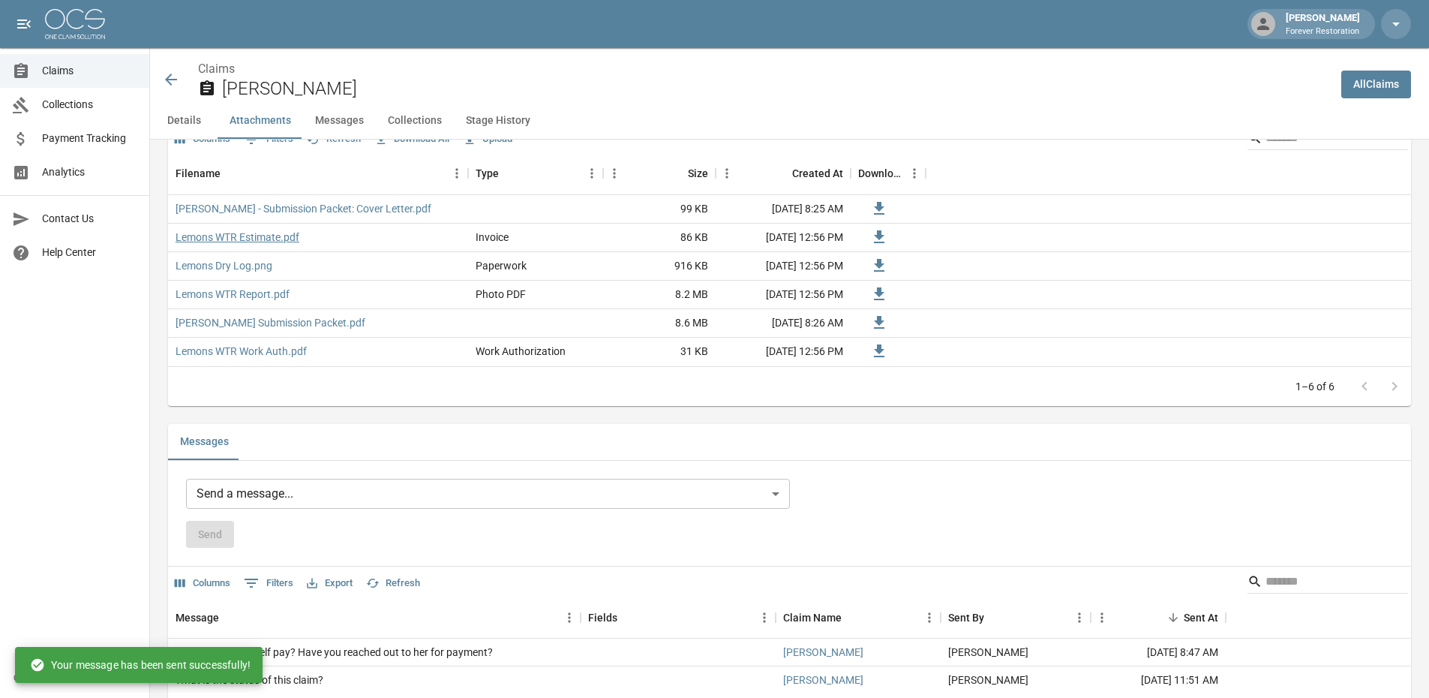
scroll to position [975, 0]
click at [165, 80] on icon at bounding box center [171, 80] width 18 height 18
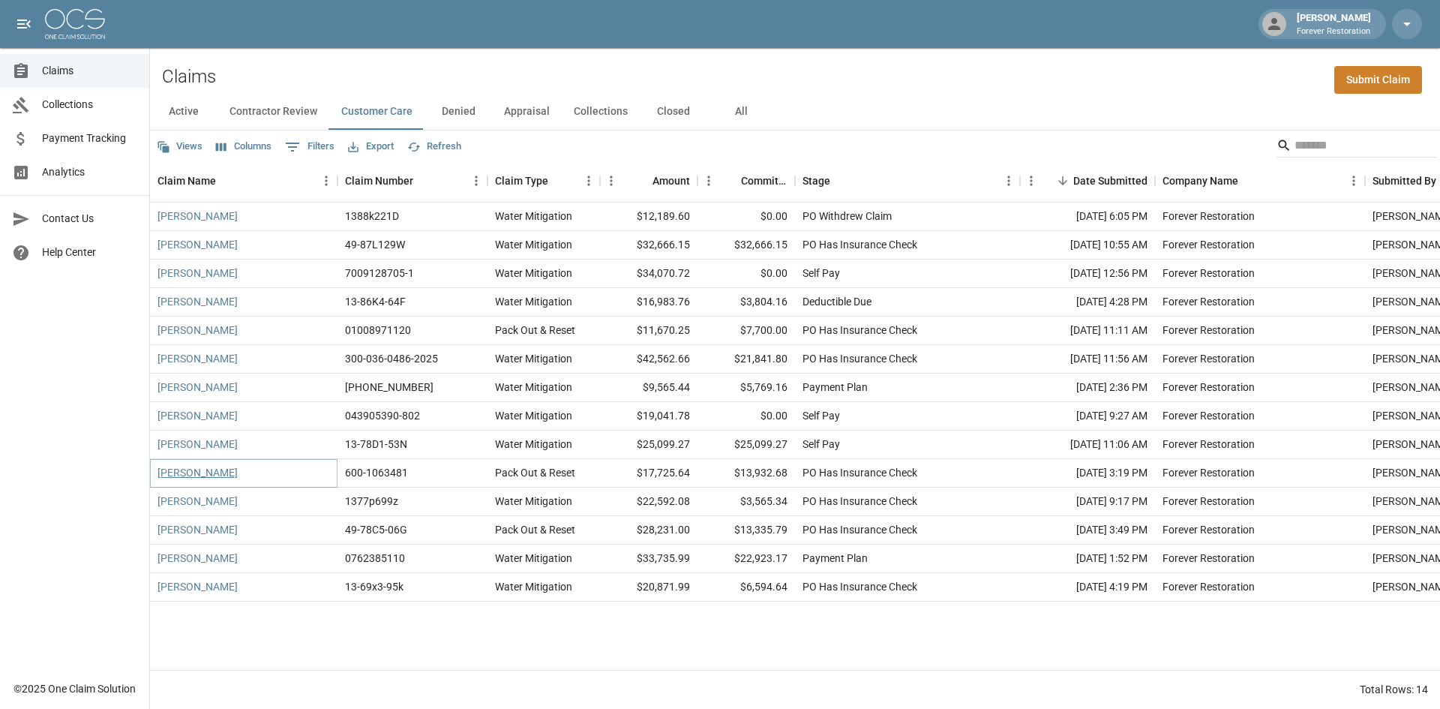
click at [202, 475] on link "[PERSON_NAME]" at bounding box center [198, 472] width 80 height 15
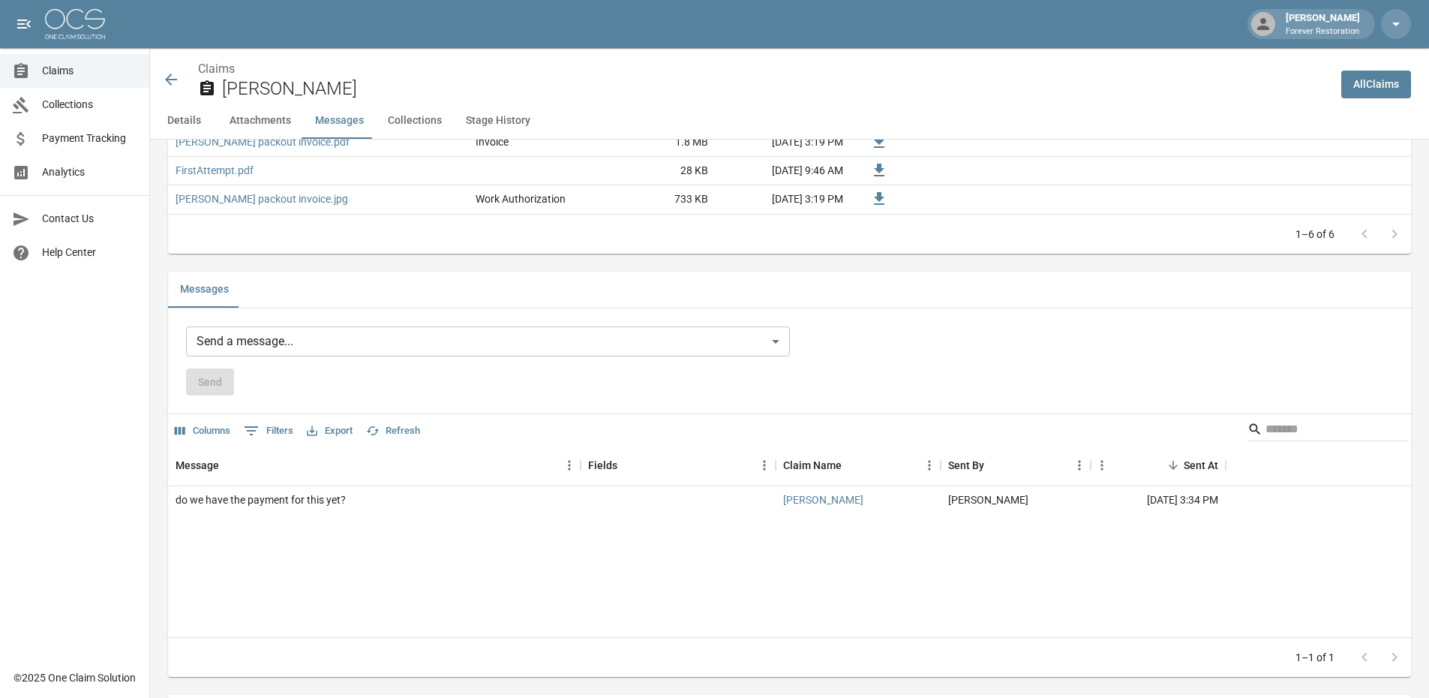
scroll to position [1275, 0]
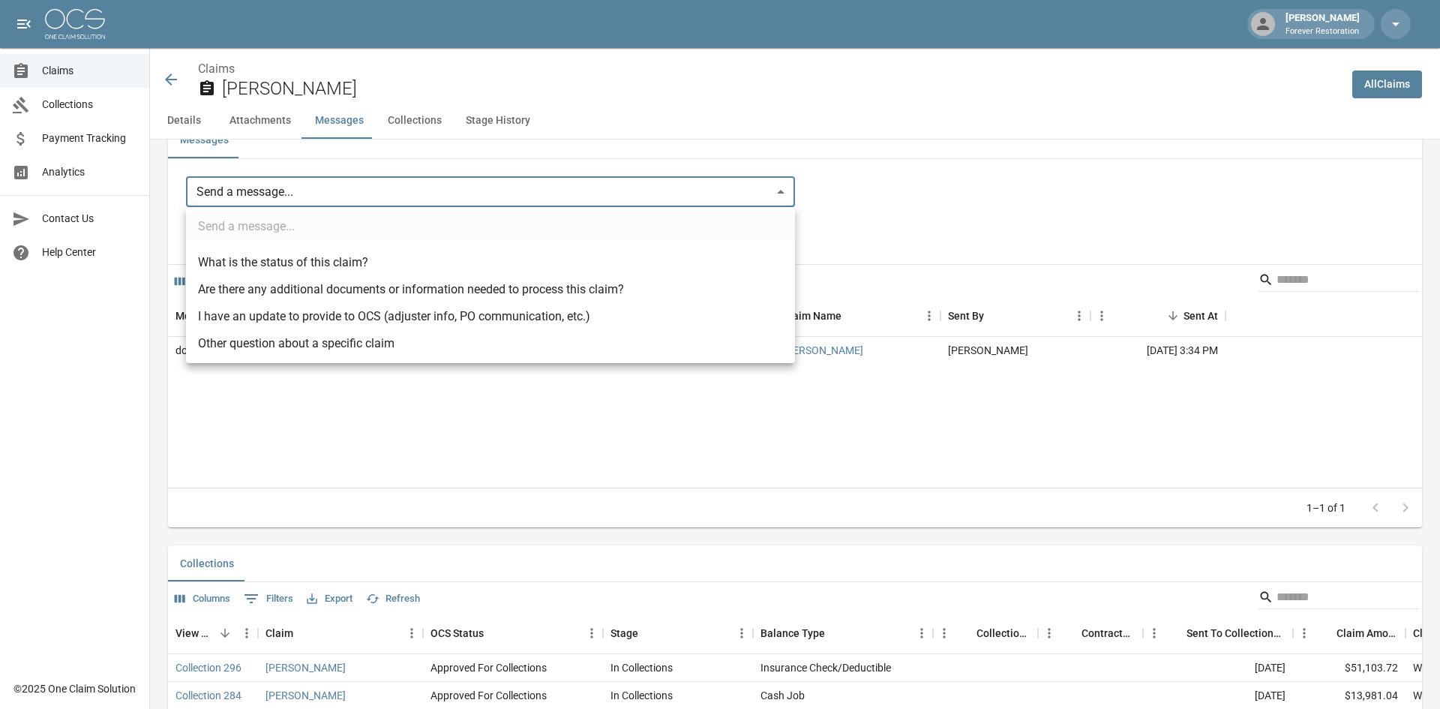
click at [289, 188] on body "[PERSON_NAME] Forever Restoration Claims Collections Payment Tracking Analytics…" at bounding box center [720, 57] width 1440 height 2664
click at [280, 338] on li "Other question about a specific claim" at bounding box center [490, 343] width 609 height 27
type input "**********"
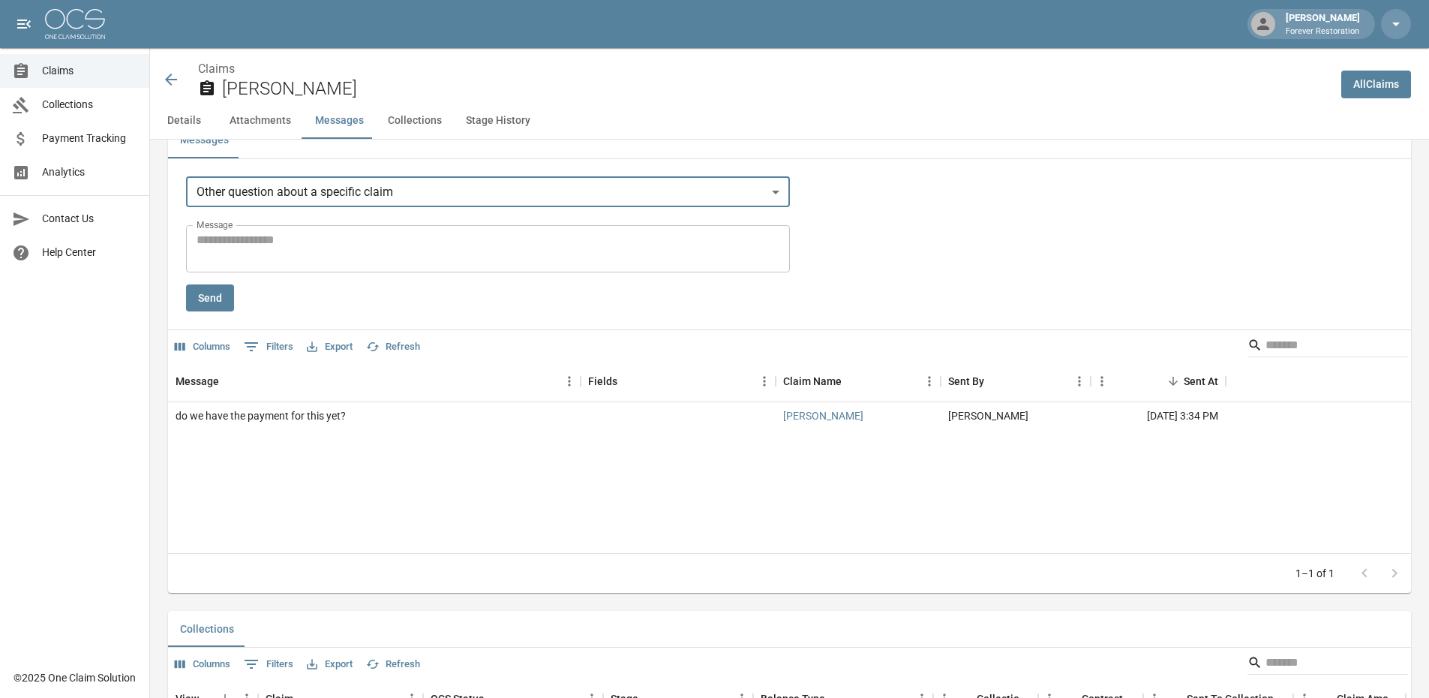
click at [257, 256] on textarea "Message" at bounding box center [488, 248] width 583 height 35
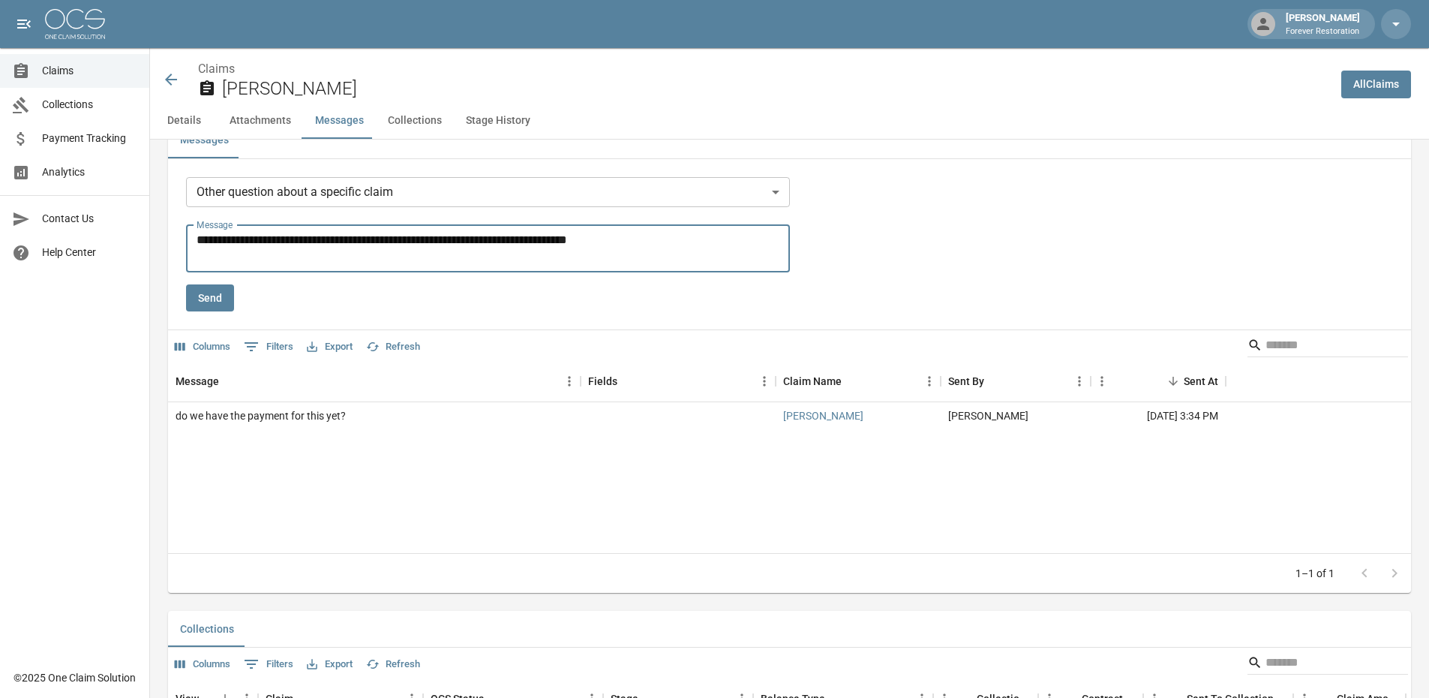
type textarea "**********"
click at [215, 308] on button "Send" at bounding box center [210, 298] width 48 height 28
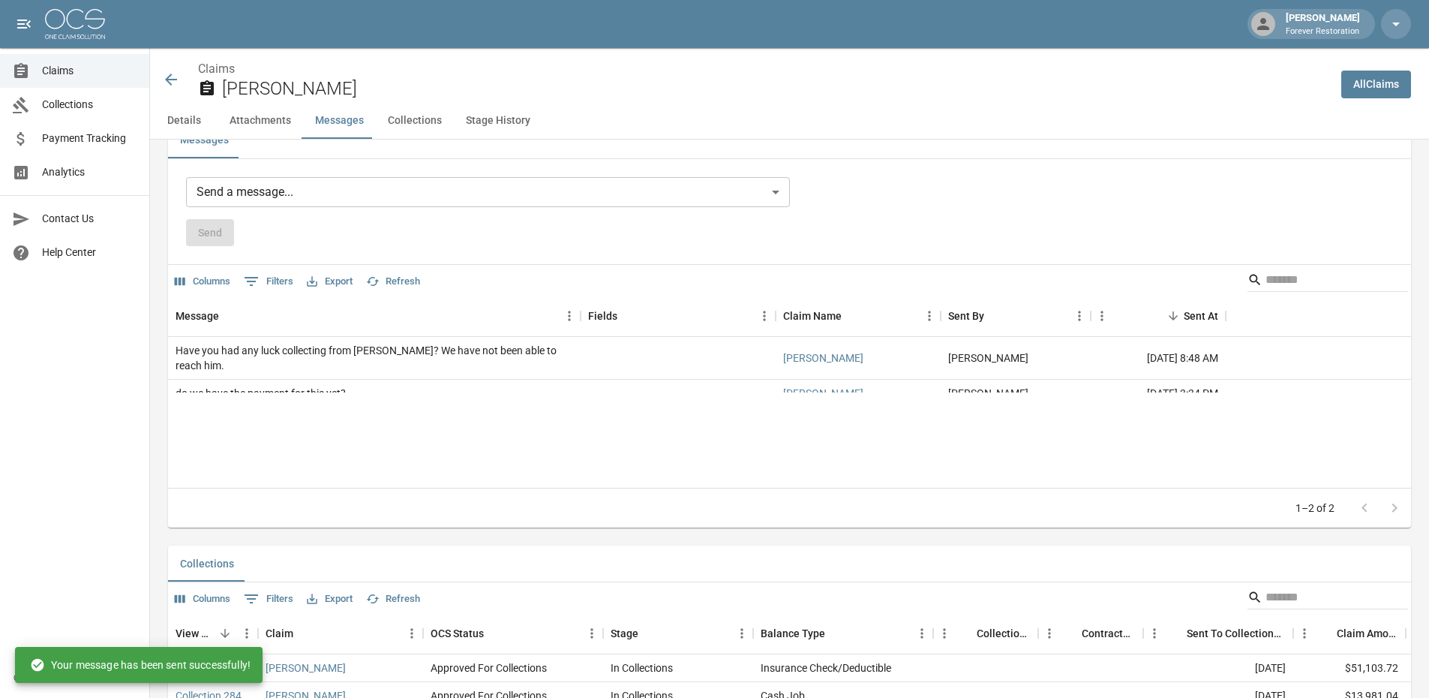
click at [166, 81] on icon at bounding box center [171, 80] width 18 height 18
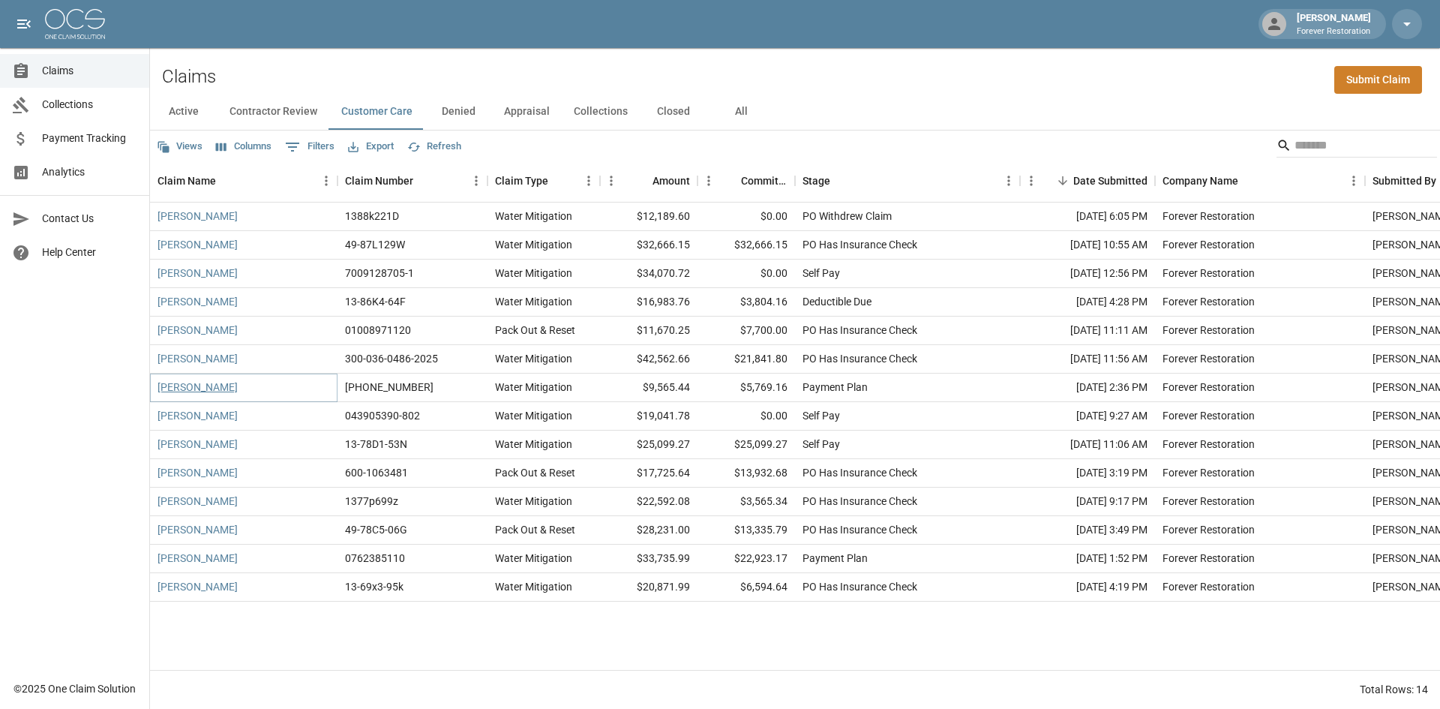
click at [189, 384] on link "[PERSON_NAME]" at bounding box center [198, 387] width 80 height 15
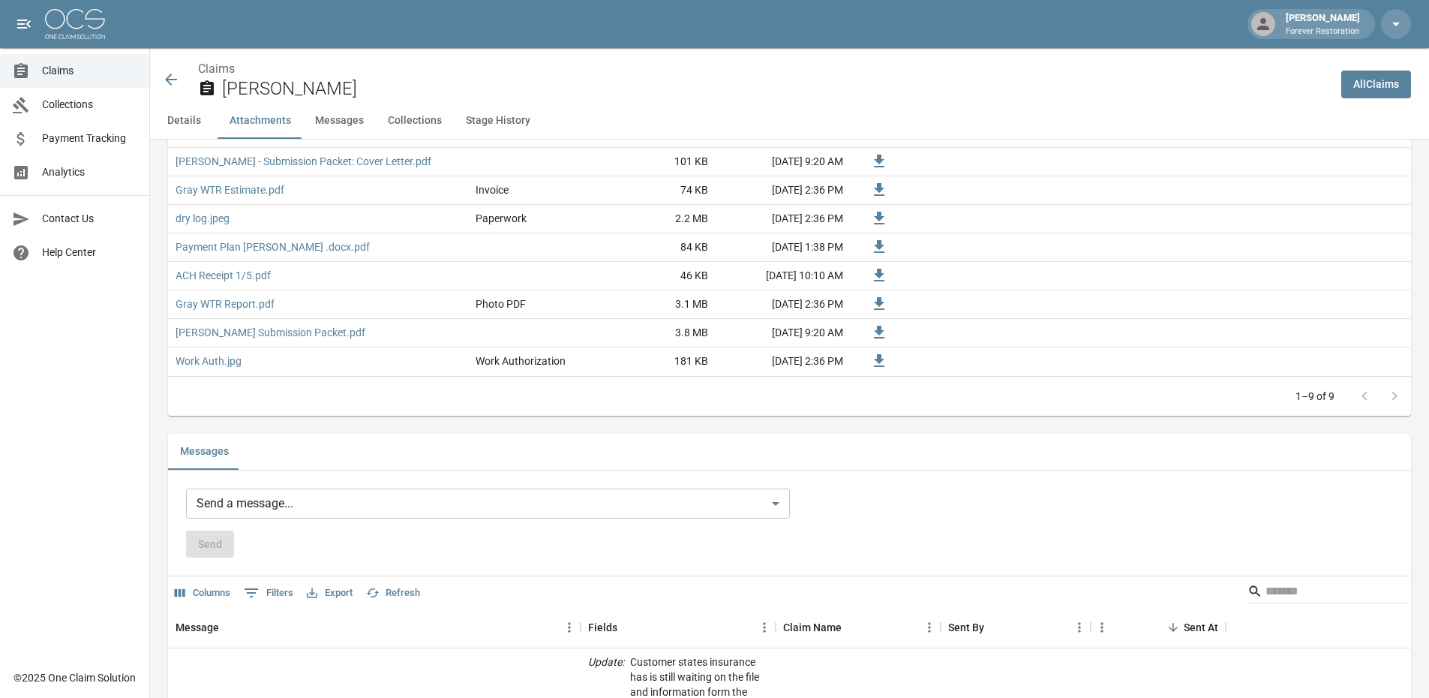
scroll to position [1050, 0]
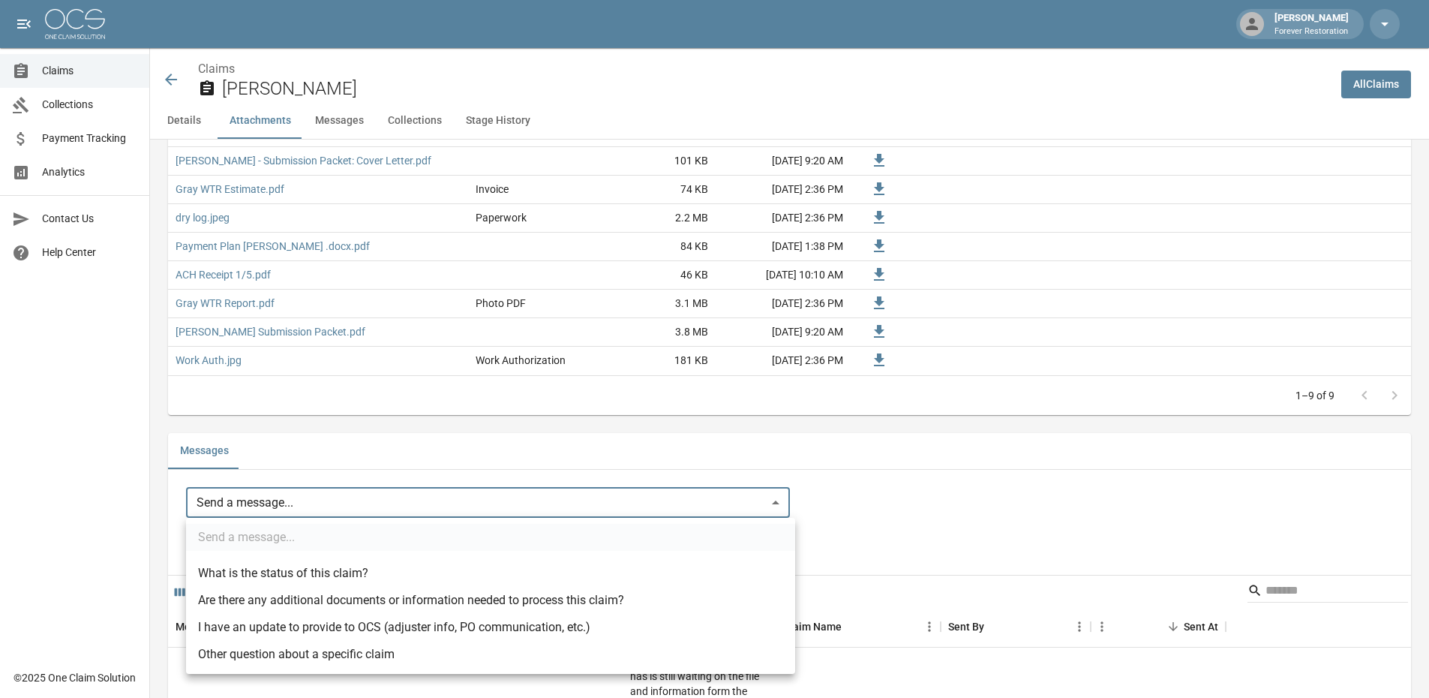
click at [292, 491] on body "[PERSON_NAME] Forever Restoration Claims Collections Payment Tracking Analytics…" at bounding box center [714, 351] width 1429 height 2802
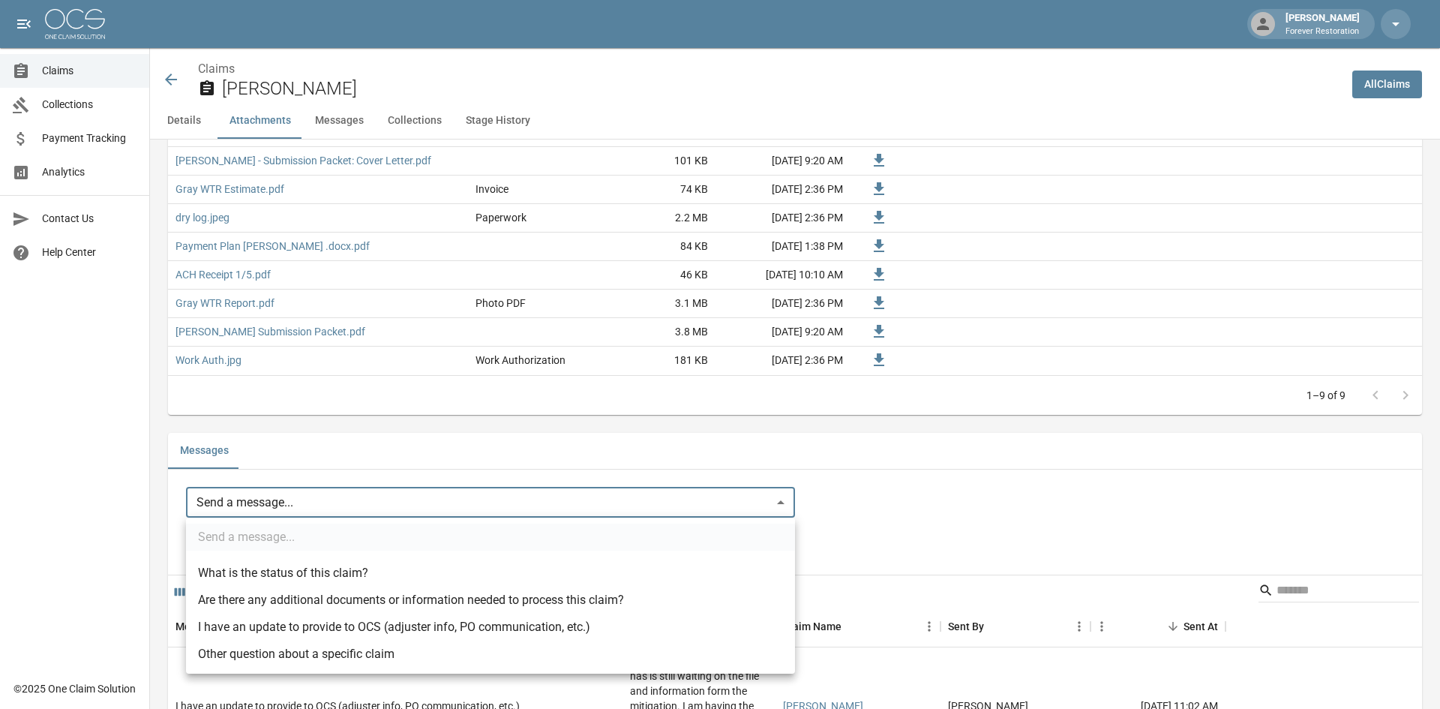
click at [253, 658] on li "Other question about a specific claim" at bounding box center [490, 654] width 609 height 27
type input "**********"
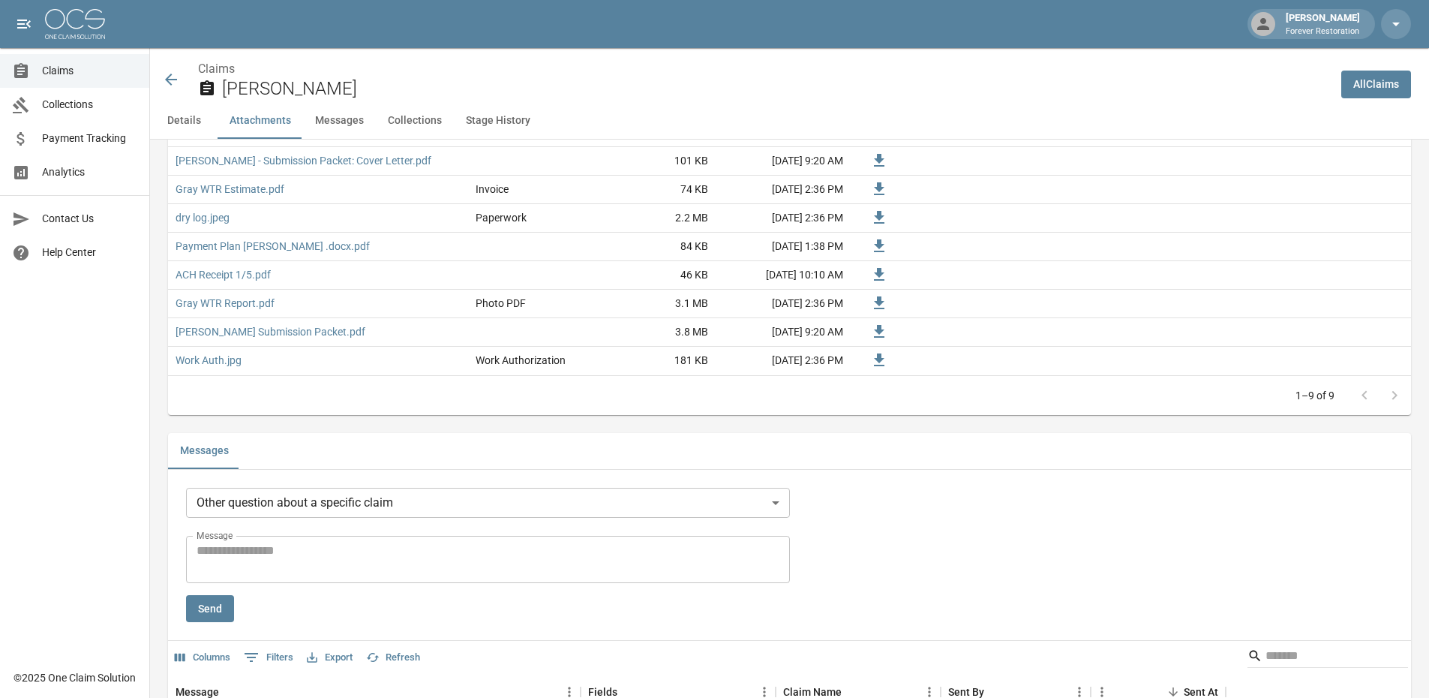
click at [261, 537] on div "* Message" at bounding box center [488, 559] width 604 height 47
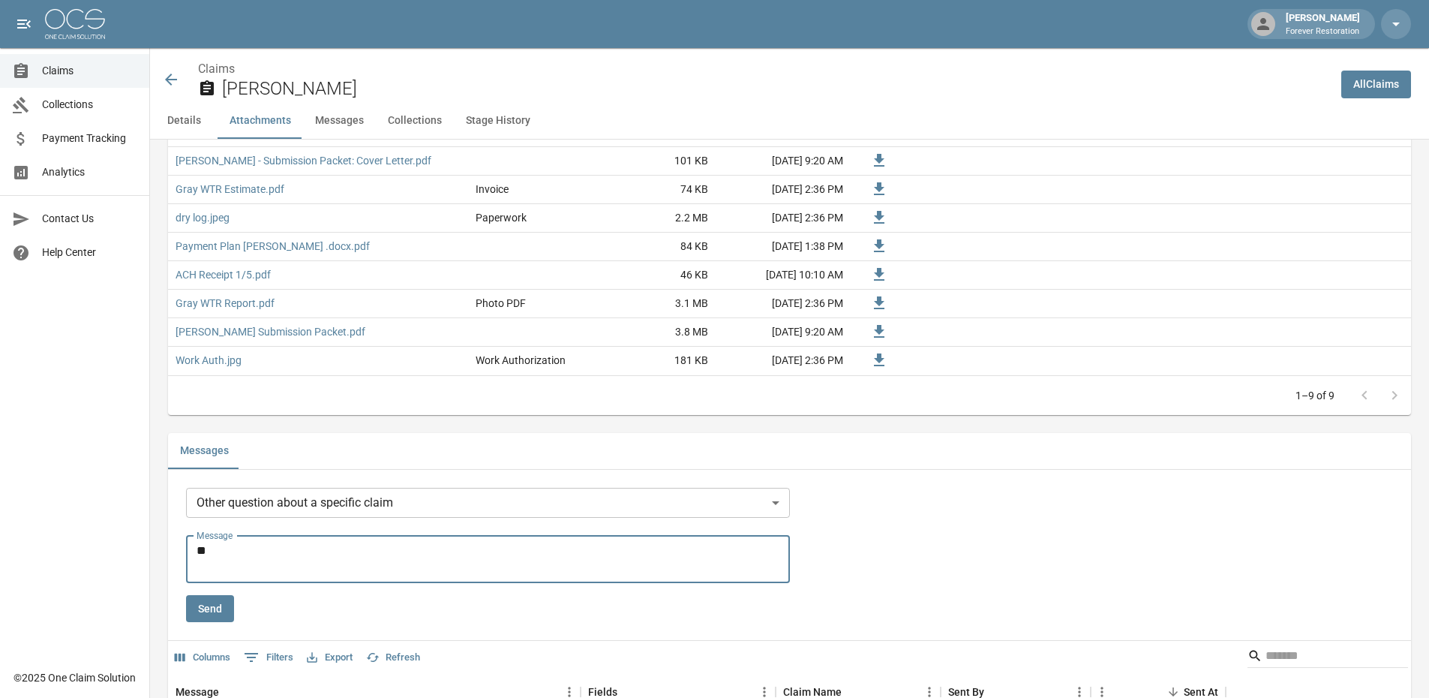
type textarea "*"
click at [173, 83] on icon at bounding box center [171, 80] width 18 height 18
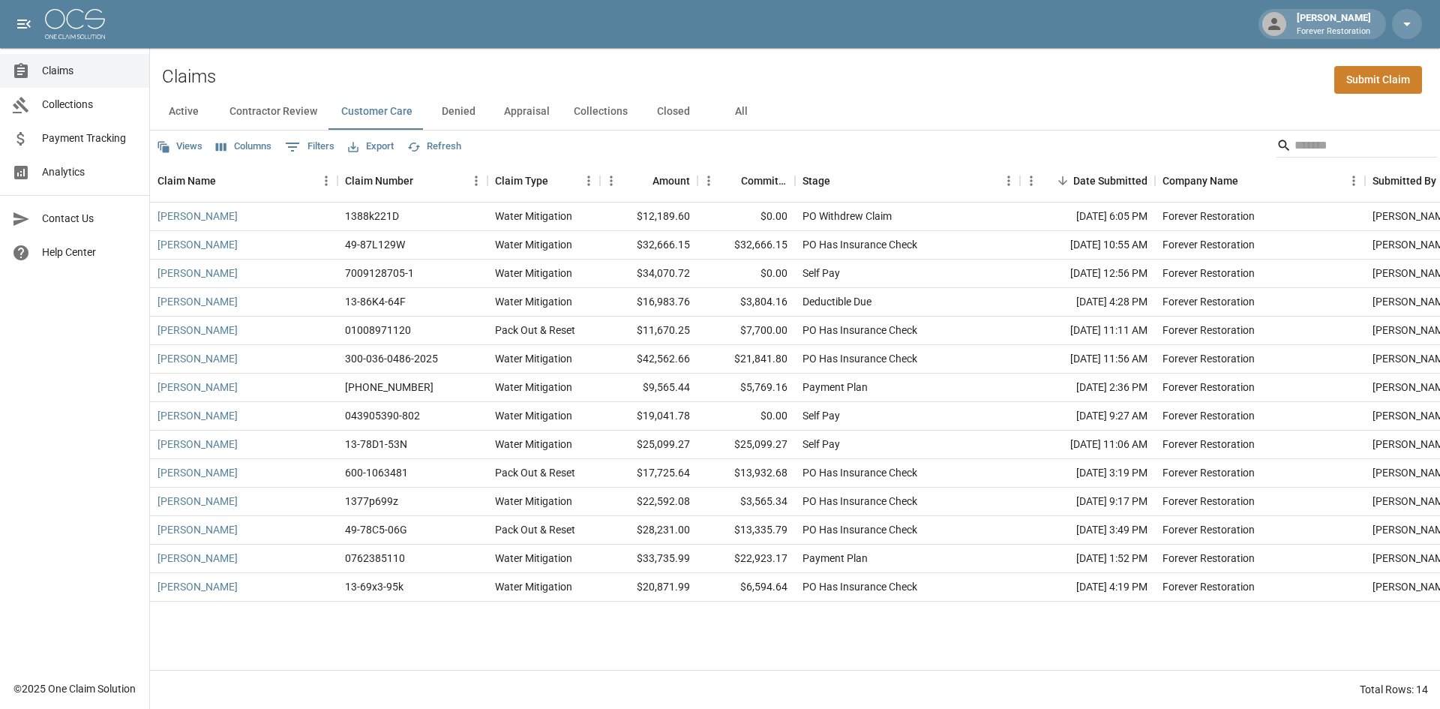
click at [449, 119] on button "Denied" at bounding box center [459, 112] width 68 height 36
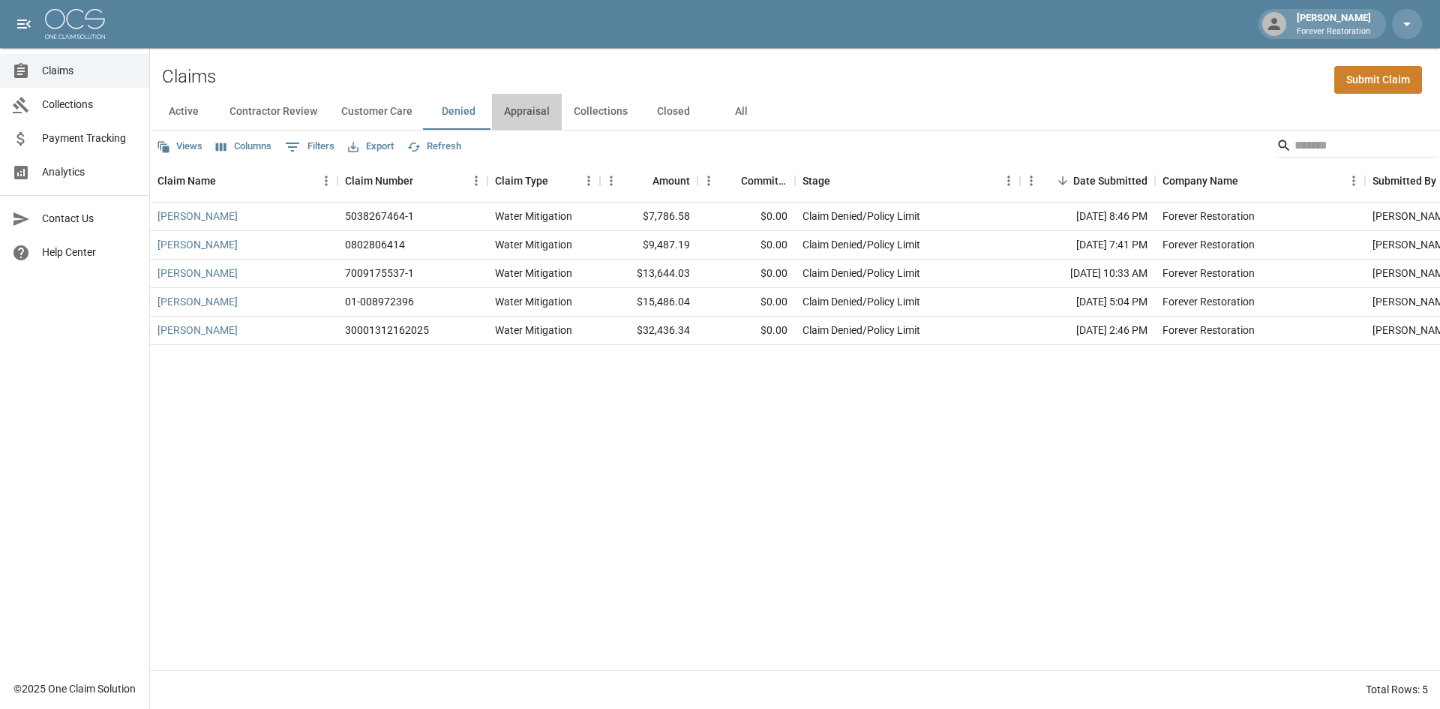
click at [533, 107] on button "Appraisal" at bounding box center [527, 112] width 70 height 36
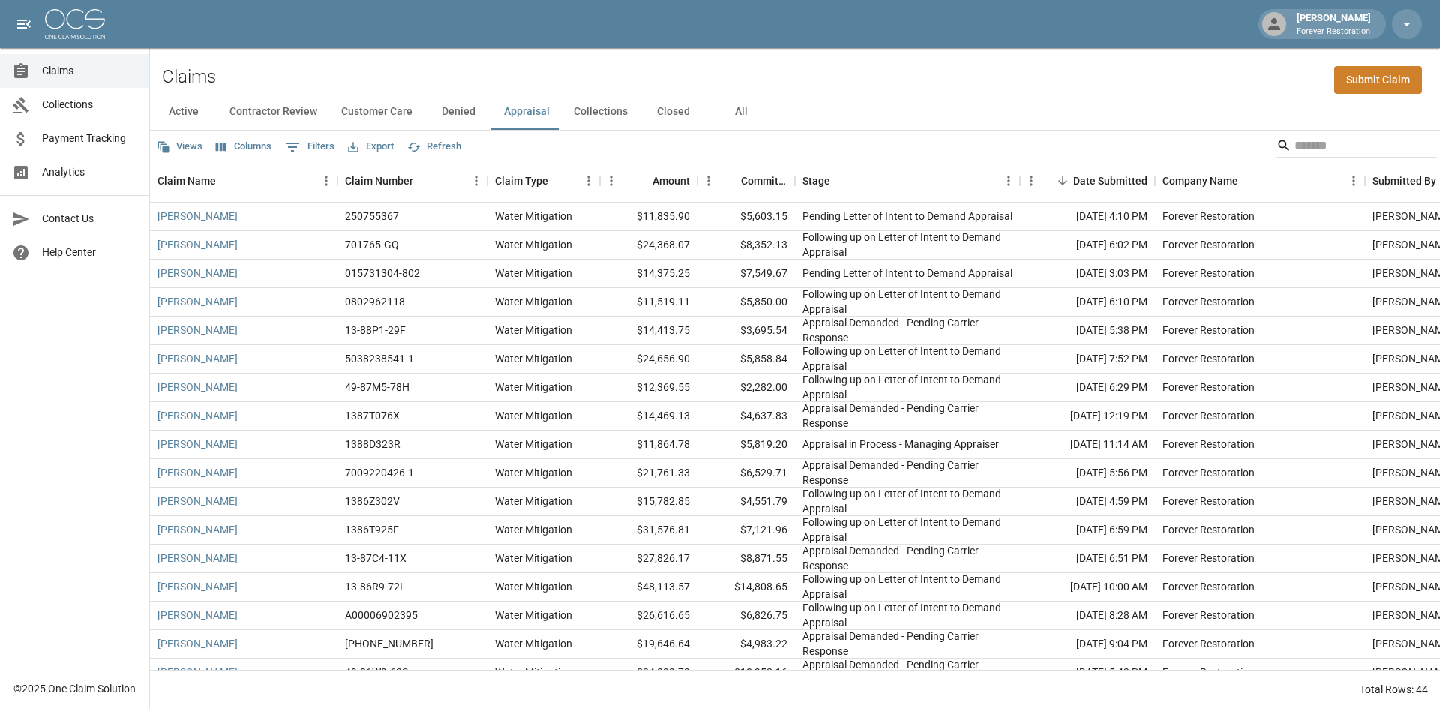
click at [594, 107] on button "Collections" at bounding box center [601, 112] width 78 height 36
